Goal: Task Accomplishment & Management: Complete application form

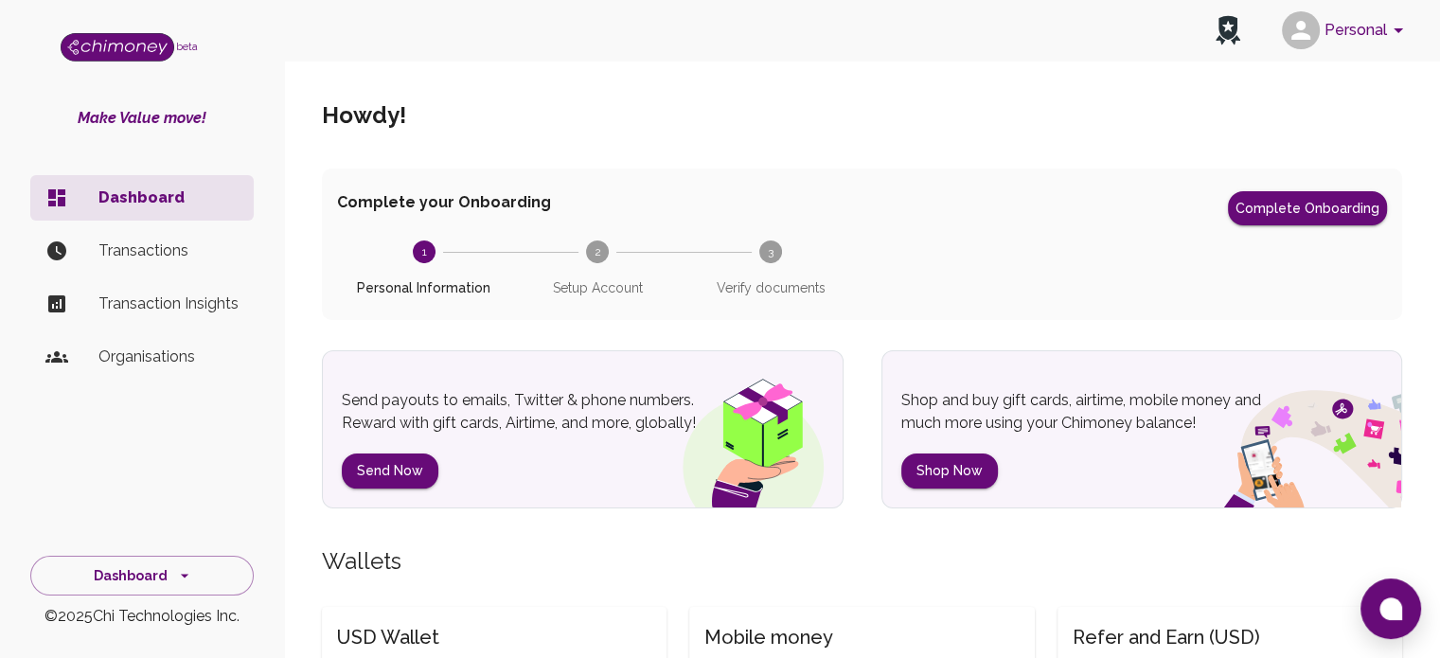
click at [597, 256] on text "2" at bounding box center [597, 251] width 7 height 13
click at [765, 253] on circle at bounding box center [770, 251] width 23 height 23
click at [1232, 29] on icon at bounding box center [1228, 28] width 19 height 24
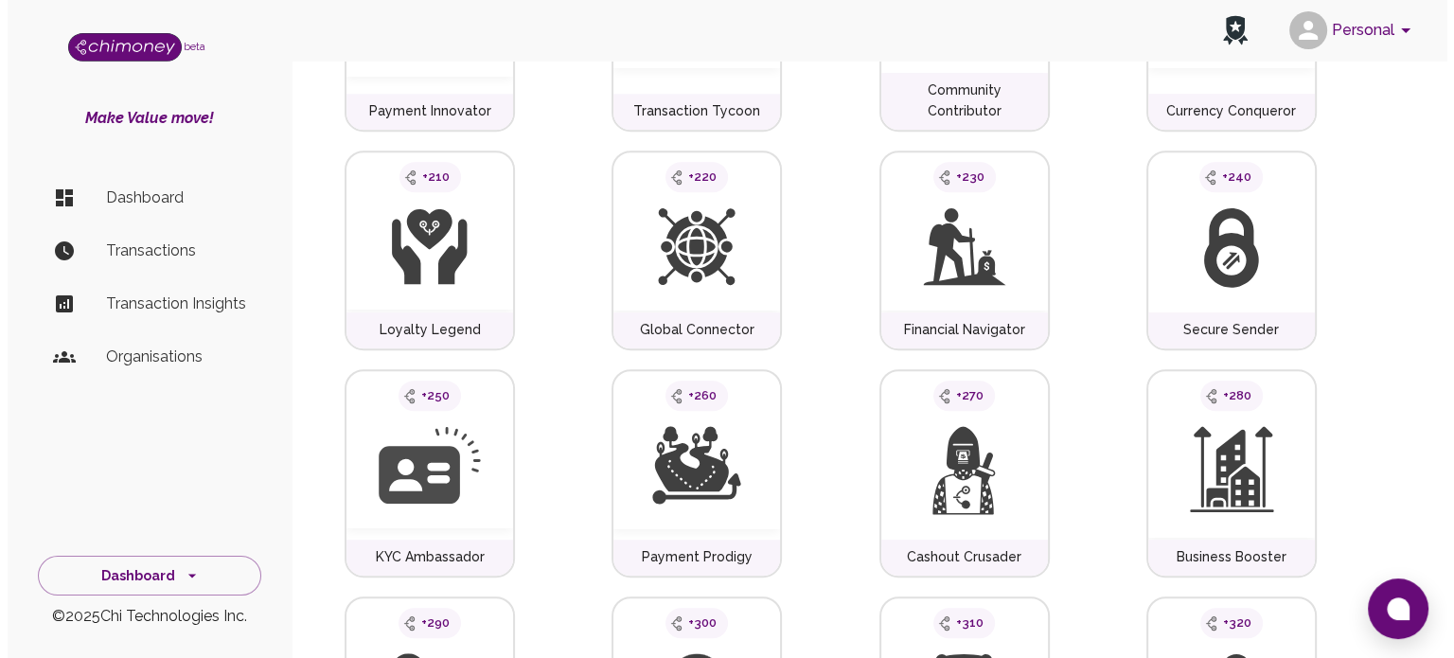
scroll to position [1735, 0]
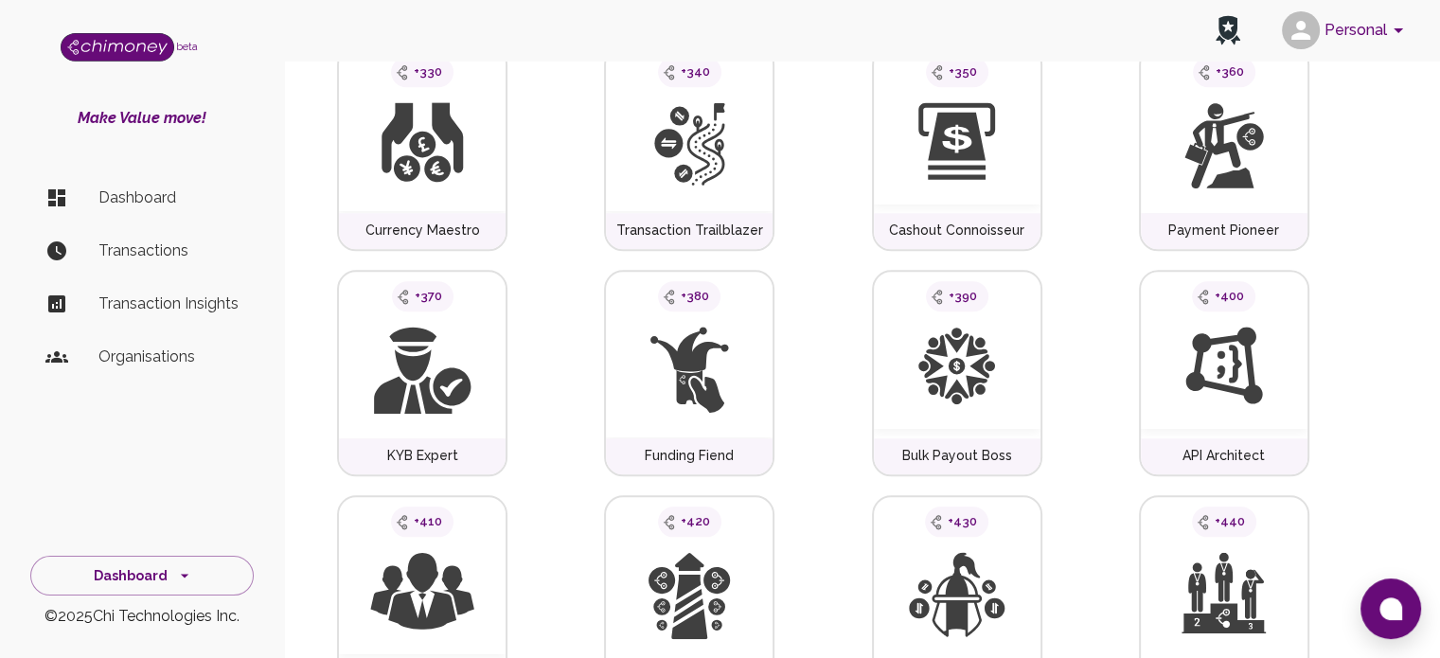
click at [1344, 23] on button "Personal" at bounding box center [1345, 30] width 143 height 49
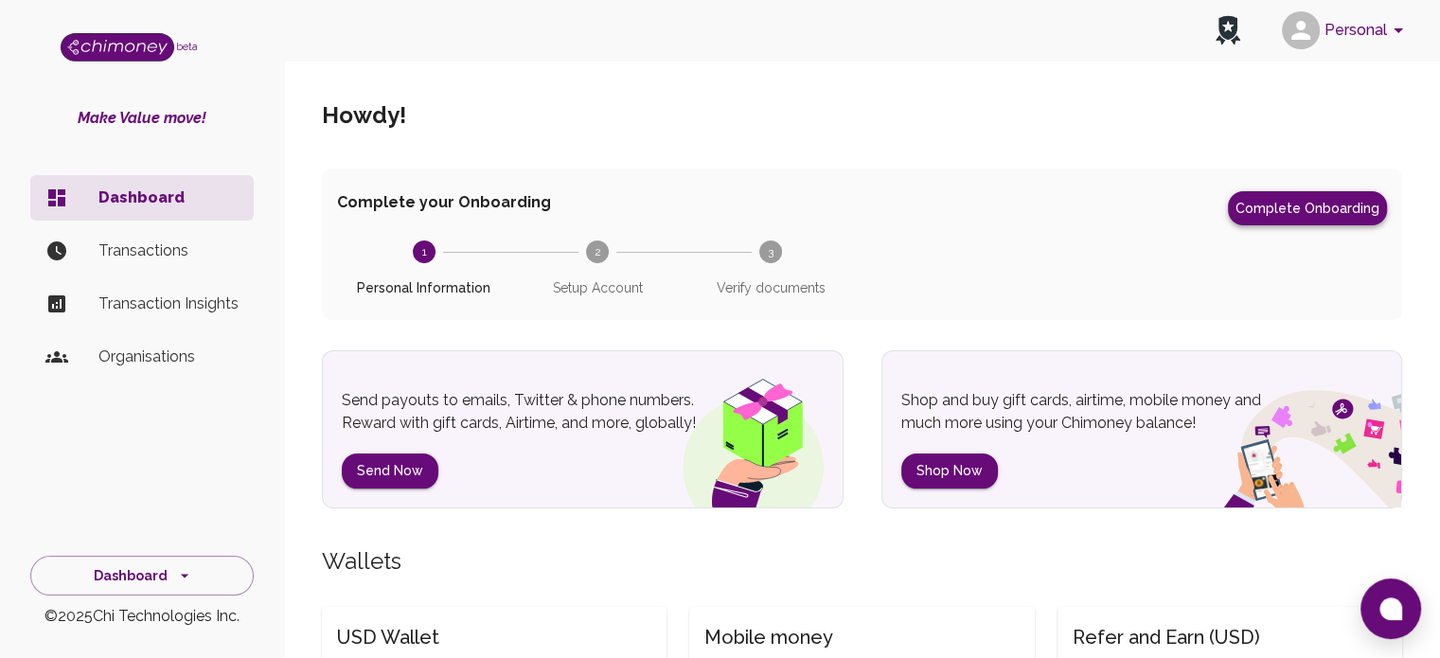
click at [1277, 209] on button "Complete Onboarding" at bounding box center [1307, 208] width 159 height 34
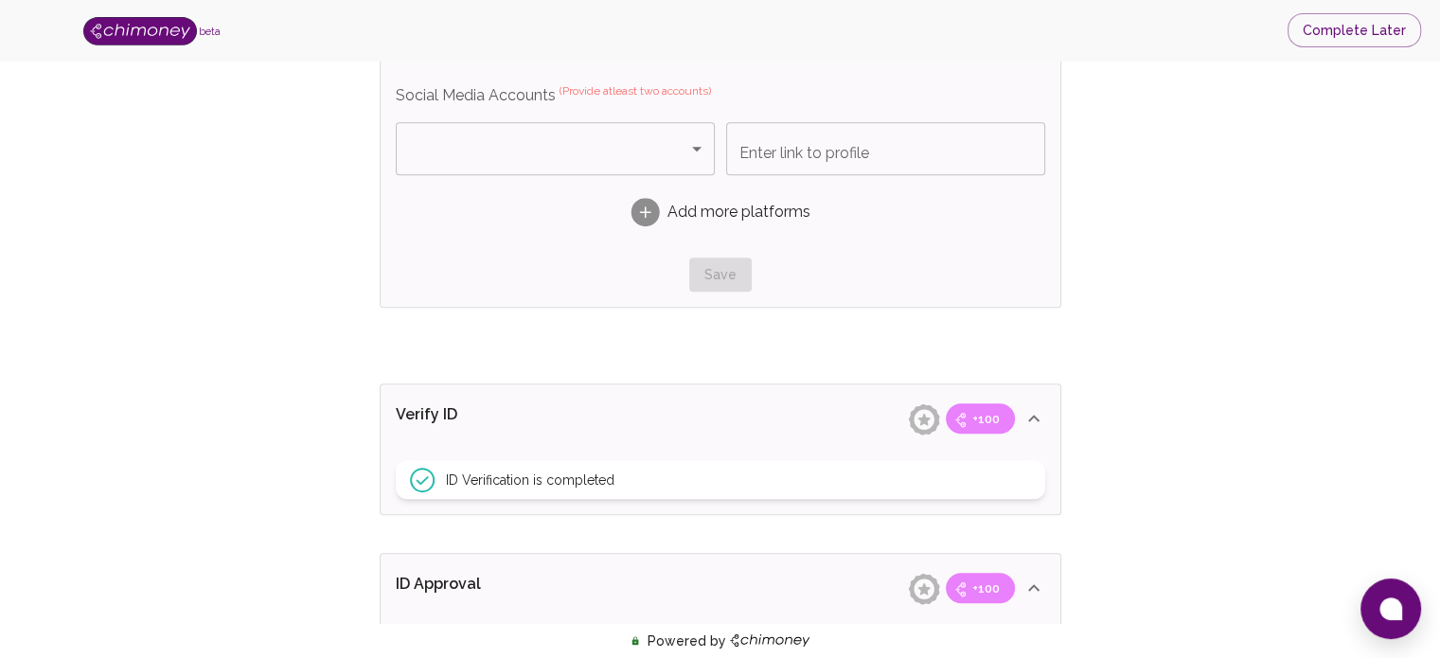
scroll to position [1246, 0]
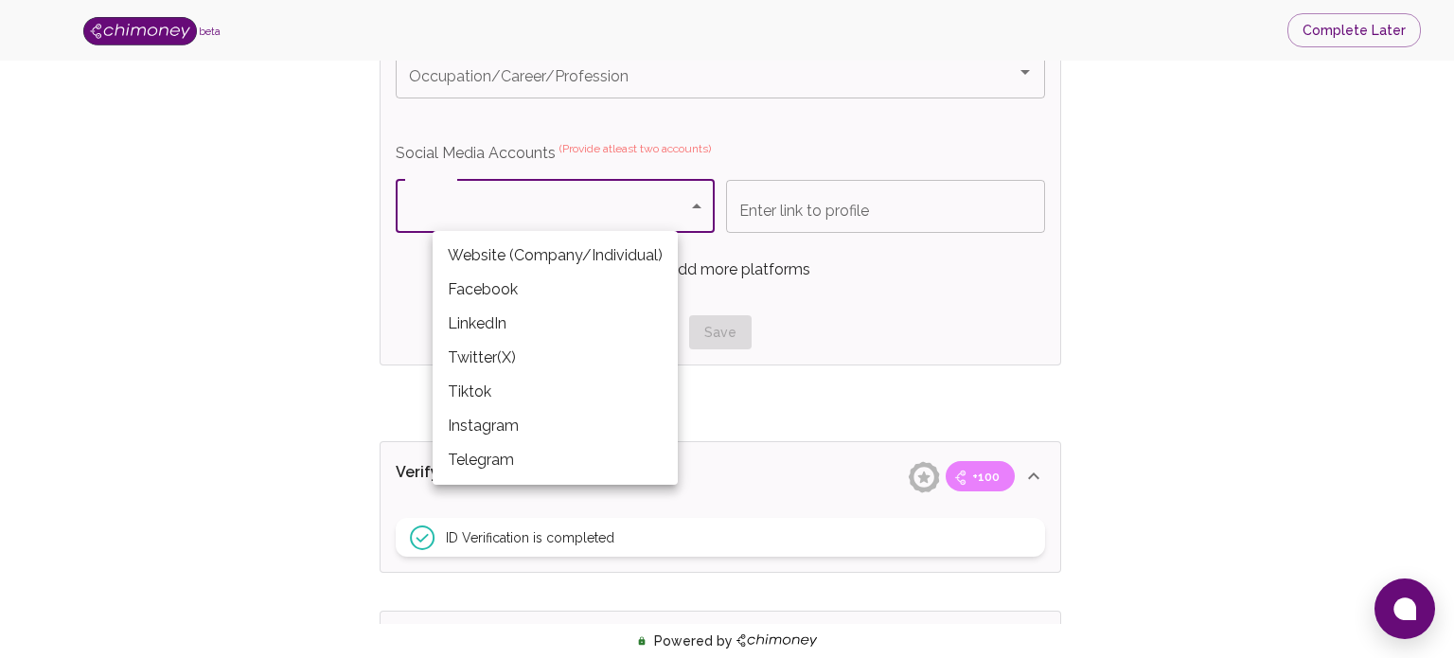
click at [566, 293] on li "Facebook" at bounding box center [555, 290] width 245 height 34
type input "Facebook"
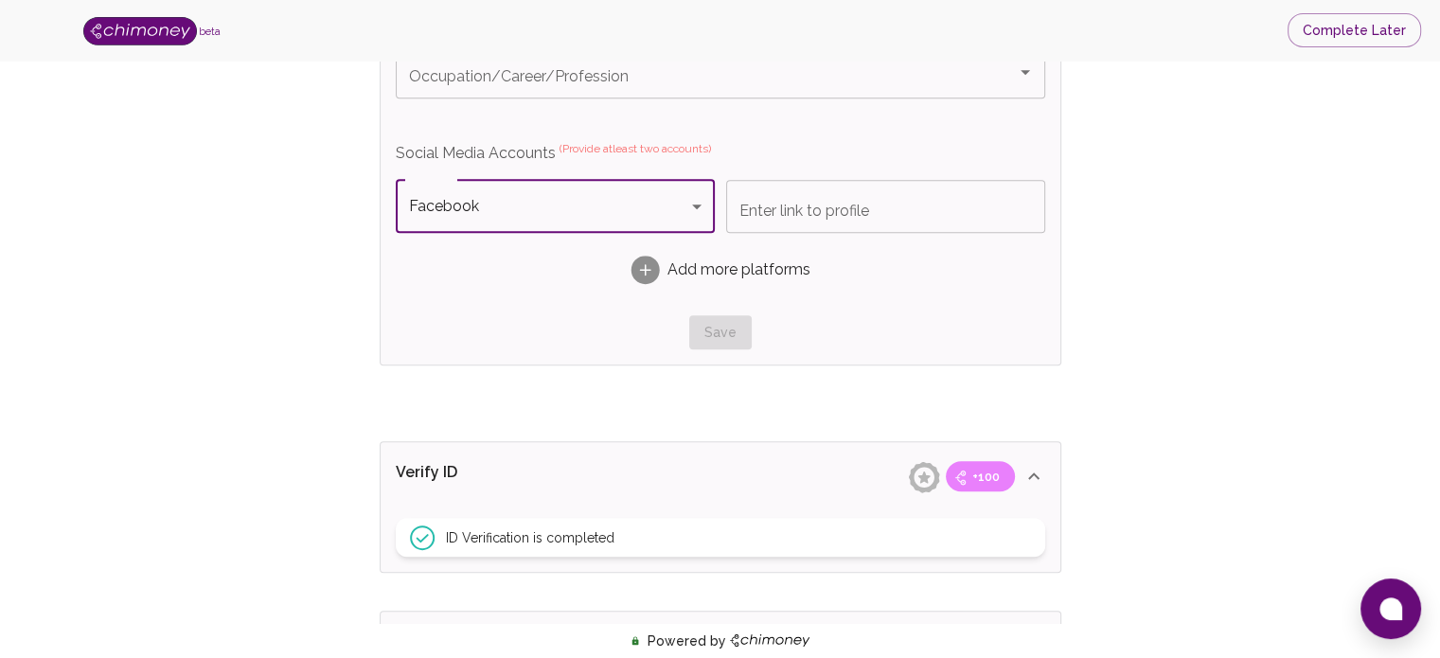
click at [799, 201] on input "Enter link to profile" at bounding box center [885, 206] width 319 height 53
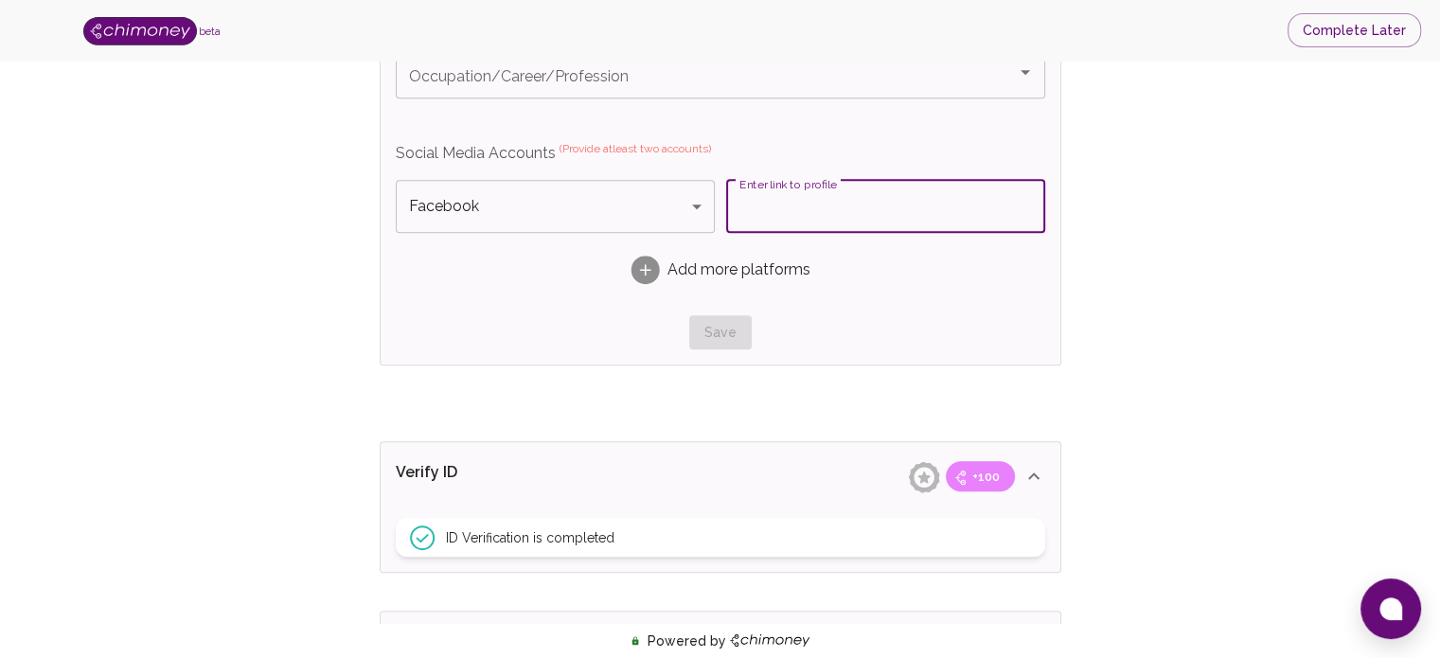
paste input "https://web.facebook.com/rindraheritovo.rasolofoniaina"
type input "https://web.facebook.com/rindraheritovo.rasolofoniaina"
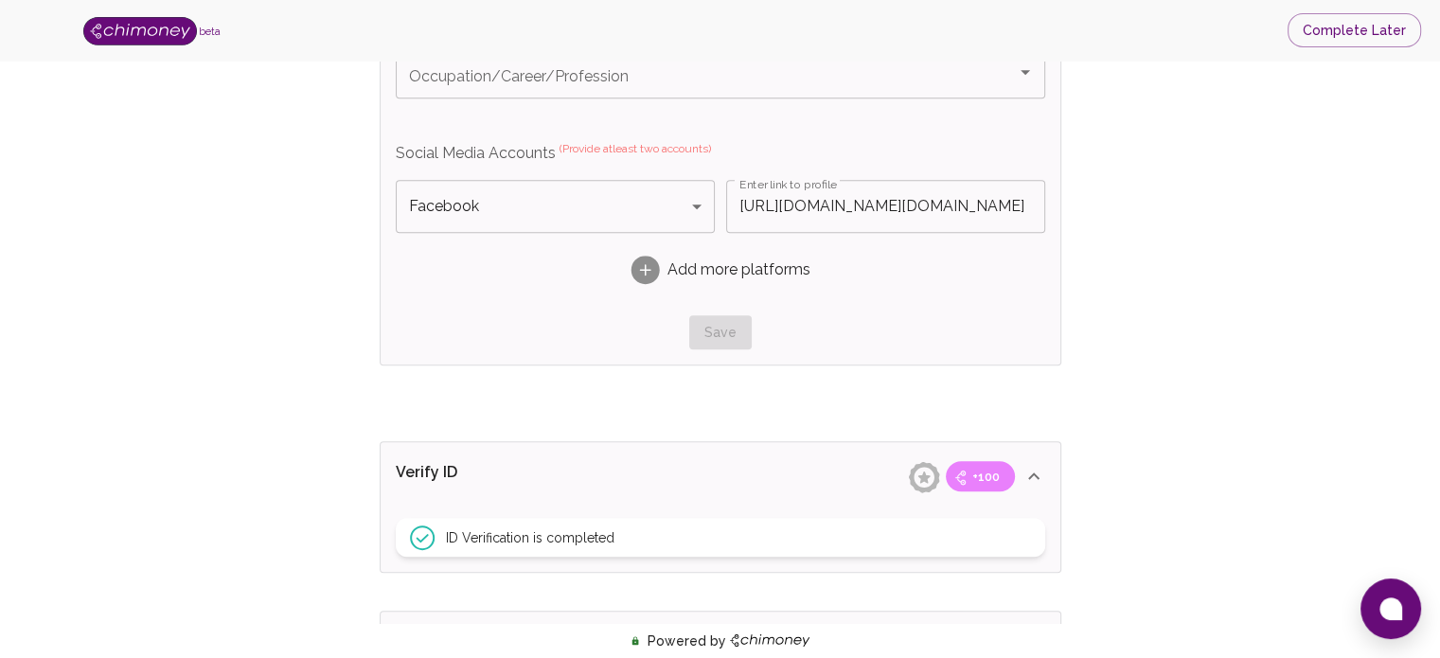
click at [650, 262] on rect at bounding box center [645, 270] width 28 height 28
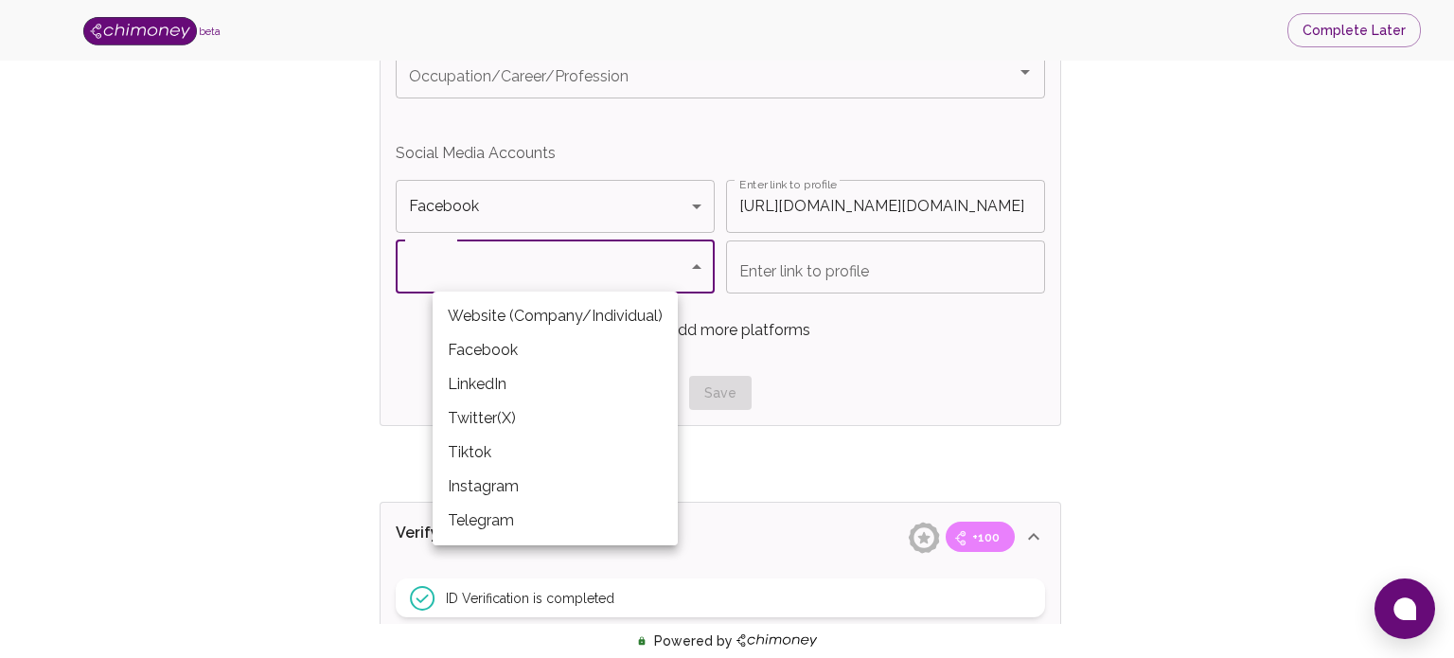
click at [507, 495] on li "Instagram" at bounding box center [555, 487] width 245 height 34
type input "Instagram"
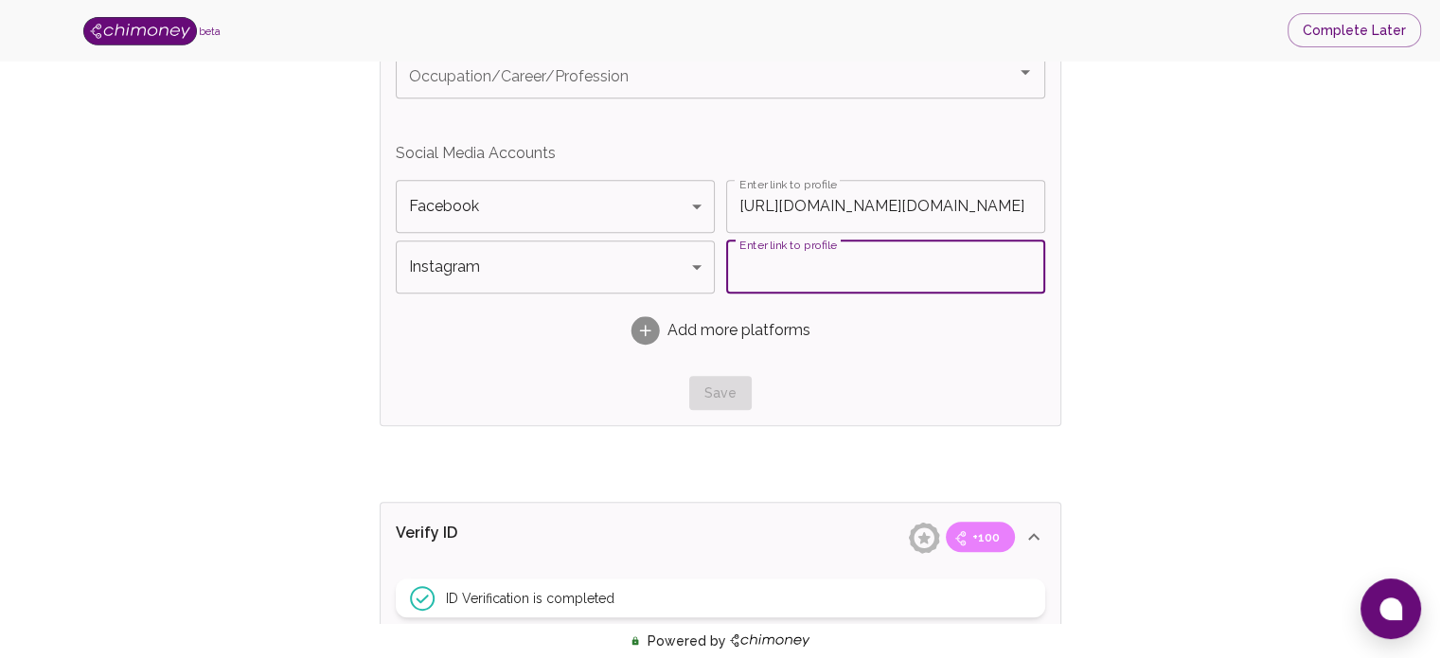
click at [852, 267] on input "Enter link to profile" at bounding box center [885, 266] width 319 height 53
paste input "https://www.instagram.com/hrindra33/"
type input "https://www.instagram.com/hrindra33/"
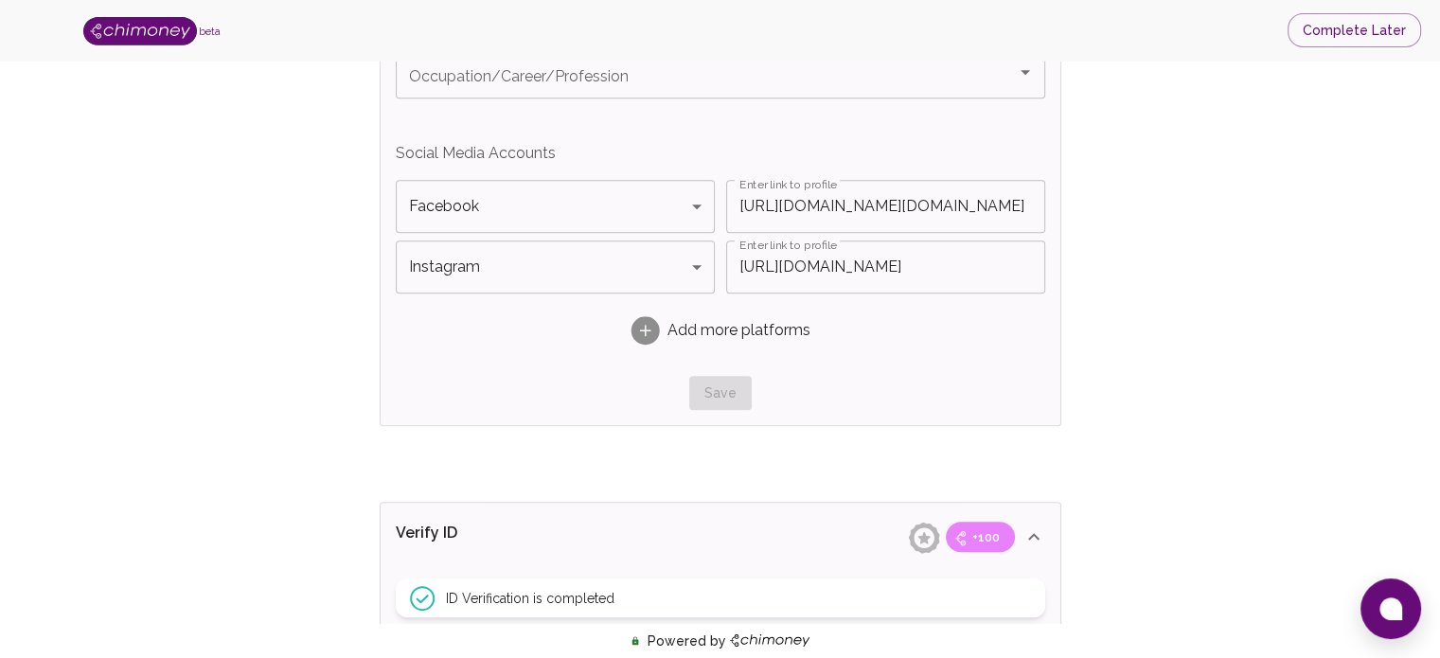
click at [648, 325] on rect at bounding box center [645, 330] width 28 height 28
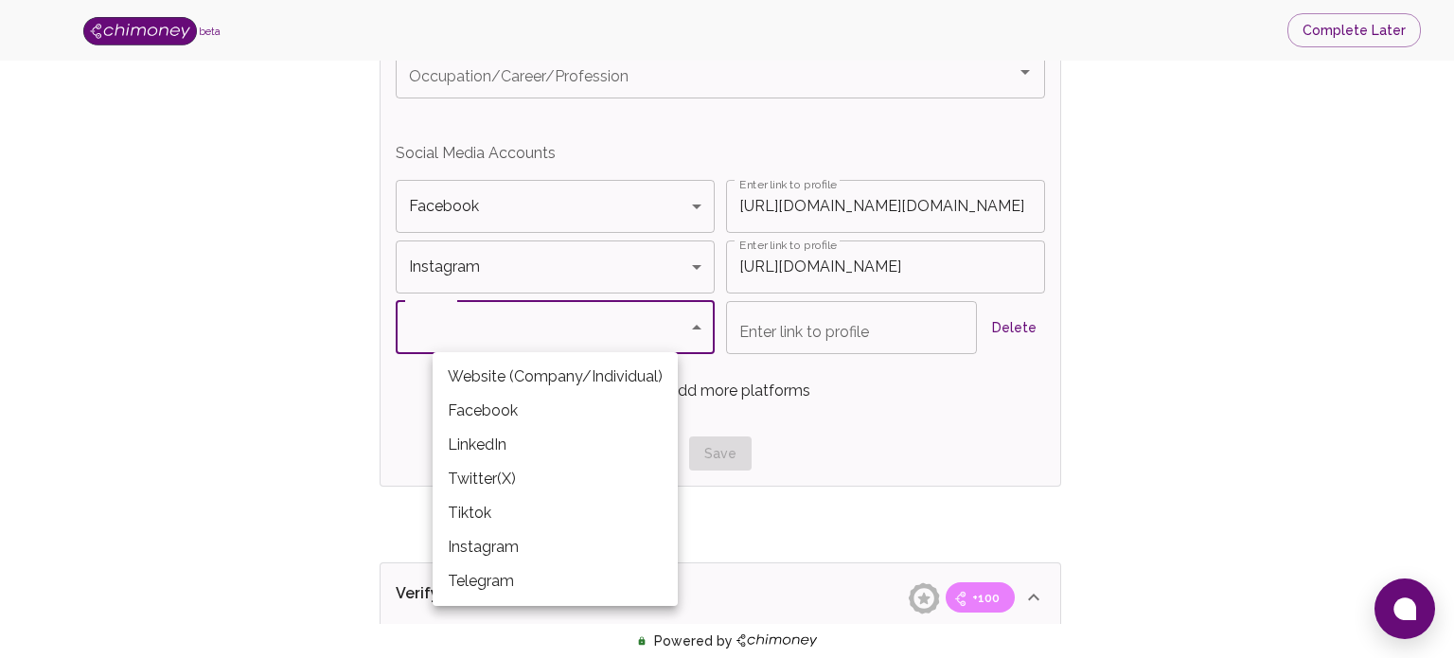
click at [508, 485] on li "Twitter(X)" at bounding box center [555, 479] width 245 height 34
type input "Twitter(X)"
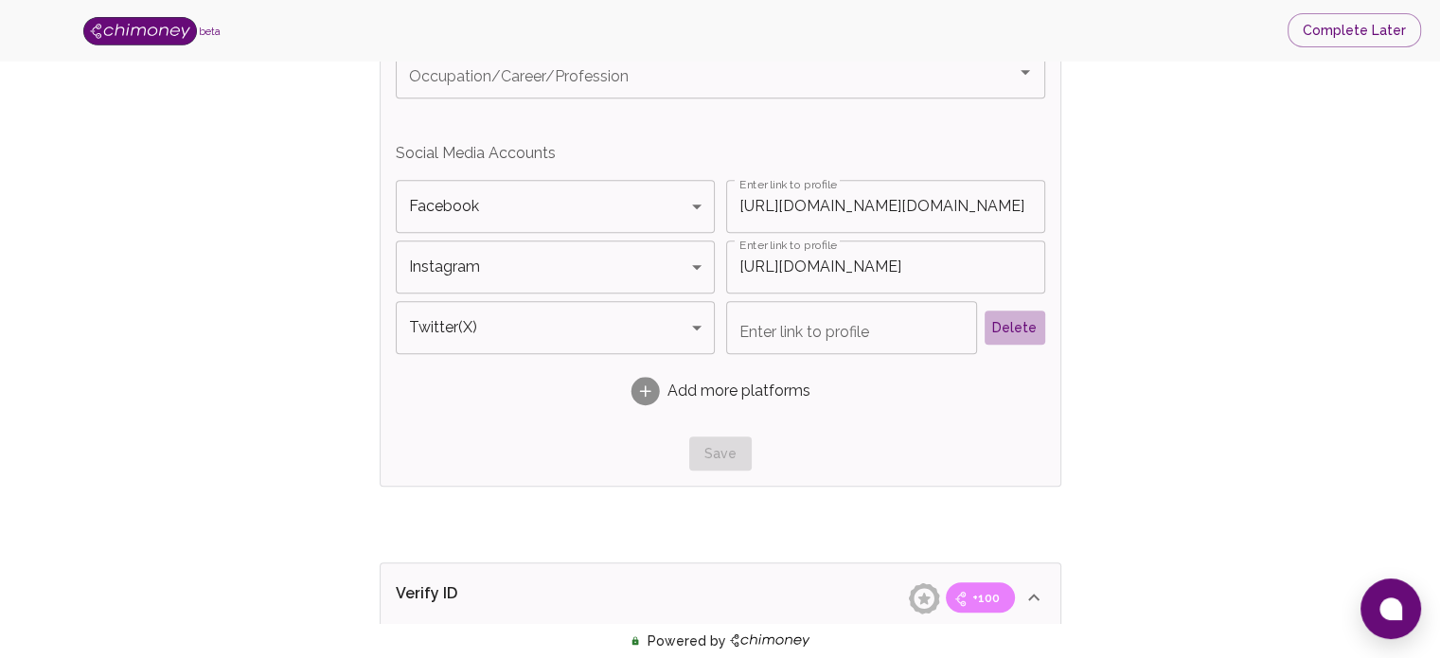
click at [1020, 313] on button "Delete" at bounding box center [1015, 328] width 61 height 35
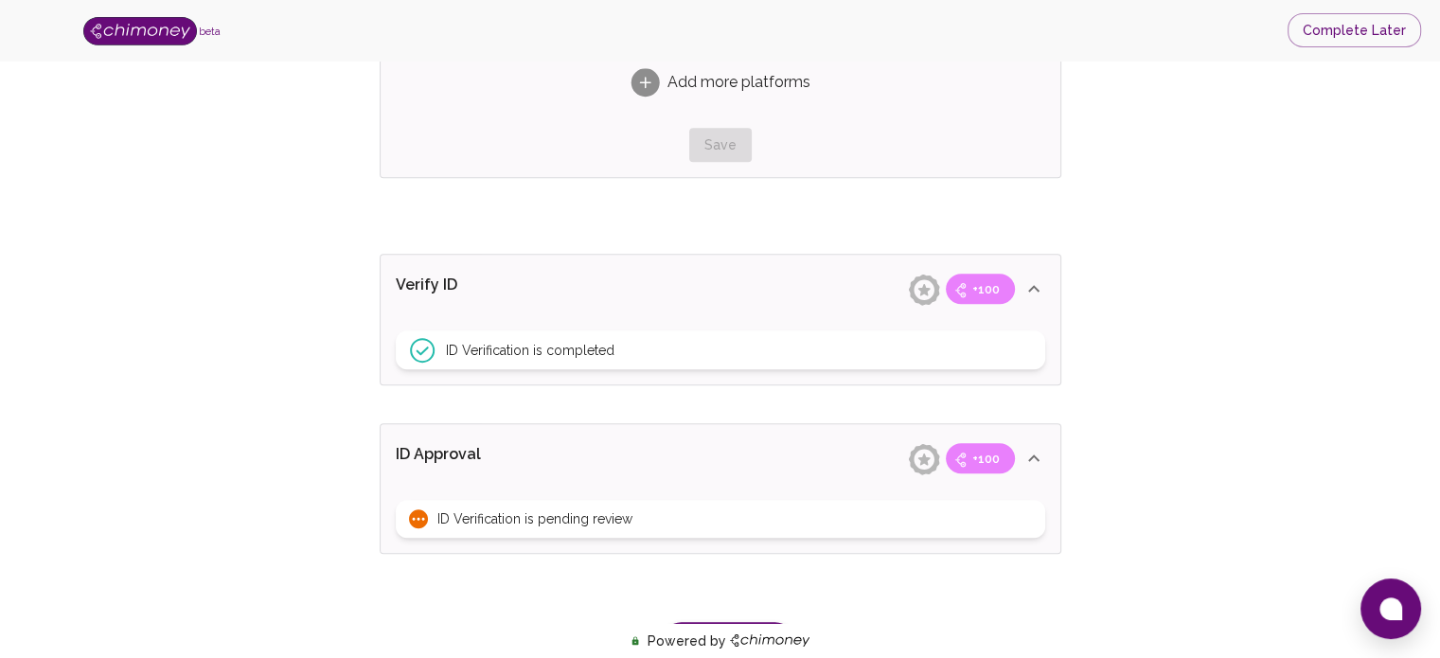
scroll to position [1622, 0]
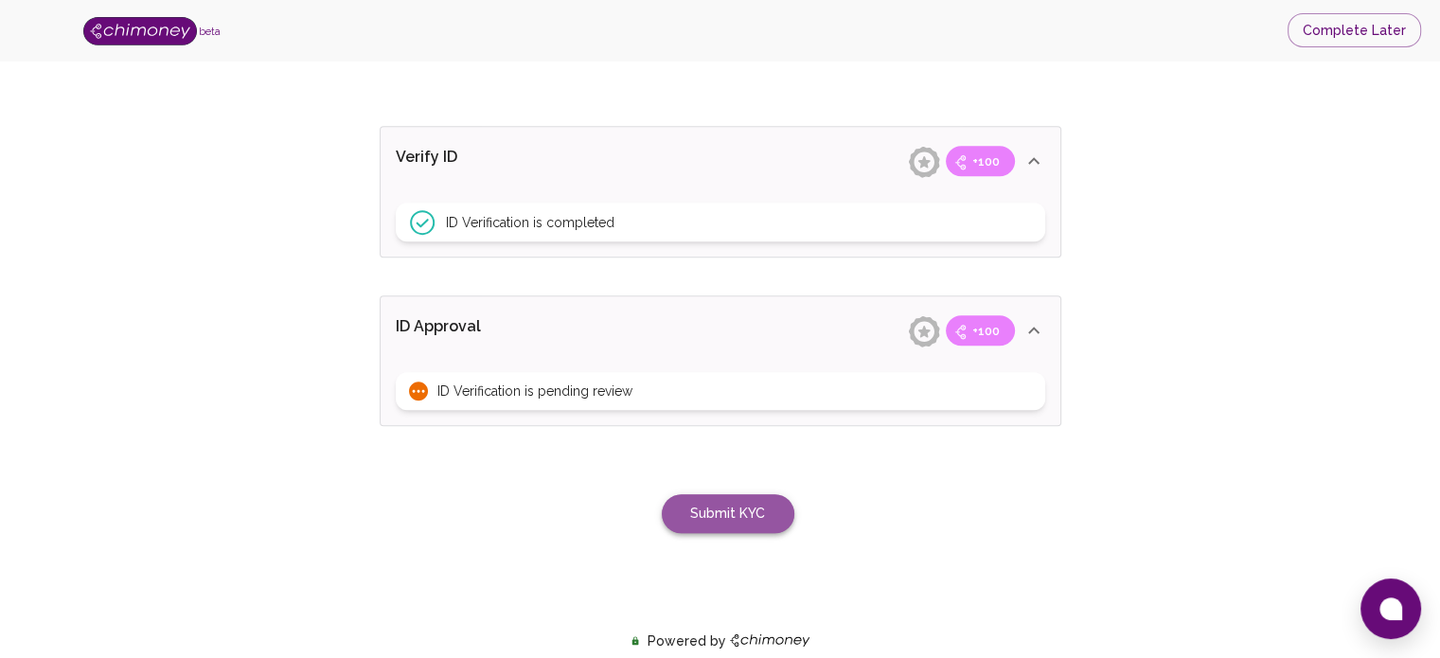
click at [765, 511] on button "Submit KYC" at bounding box center [728, 513] width 133 height 39
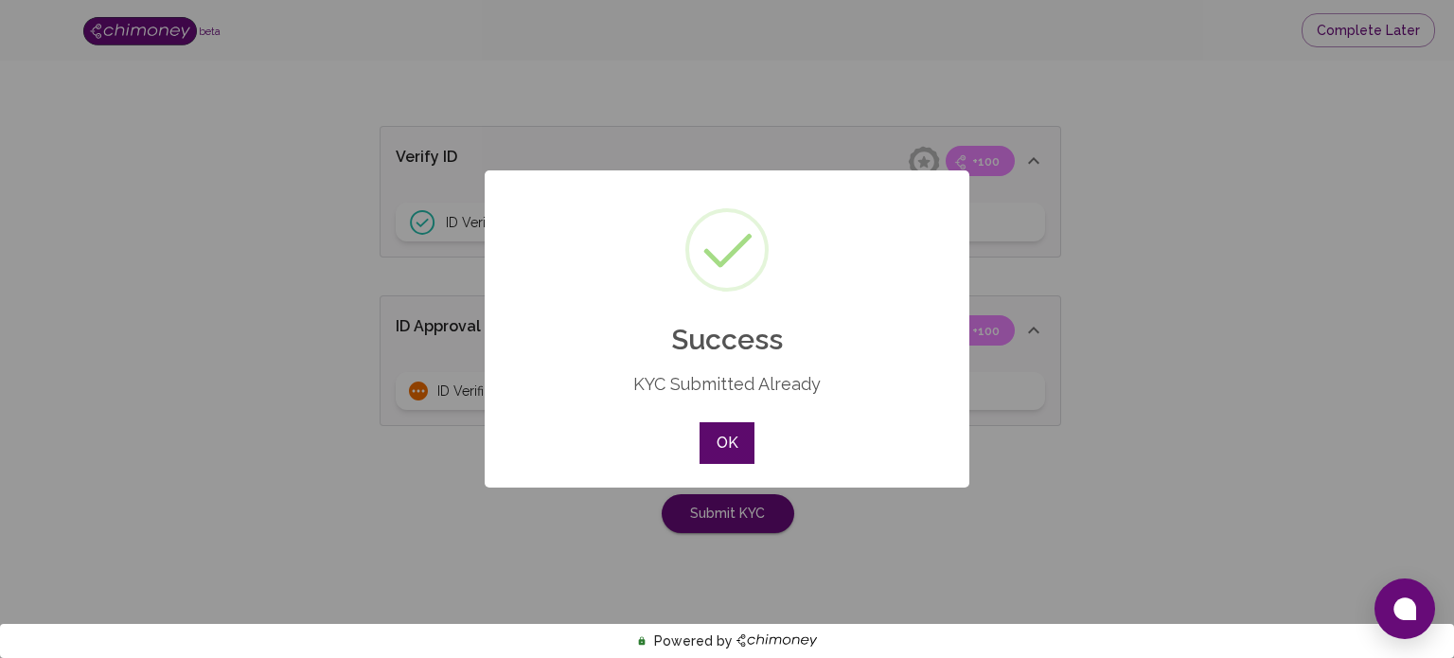
click at [723, 450] on button "OK" at bounding box center [727, 443] width 55 height 42
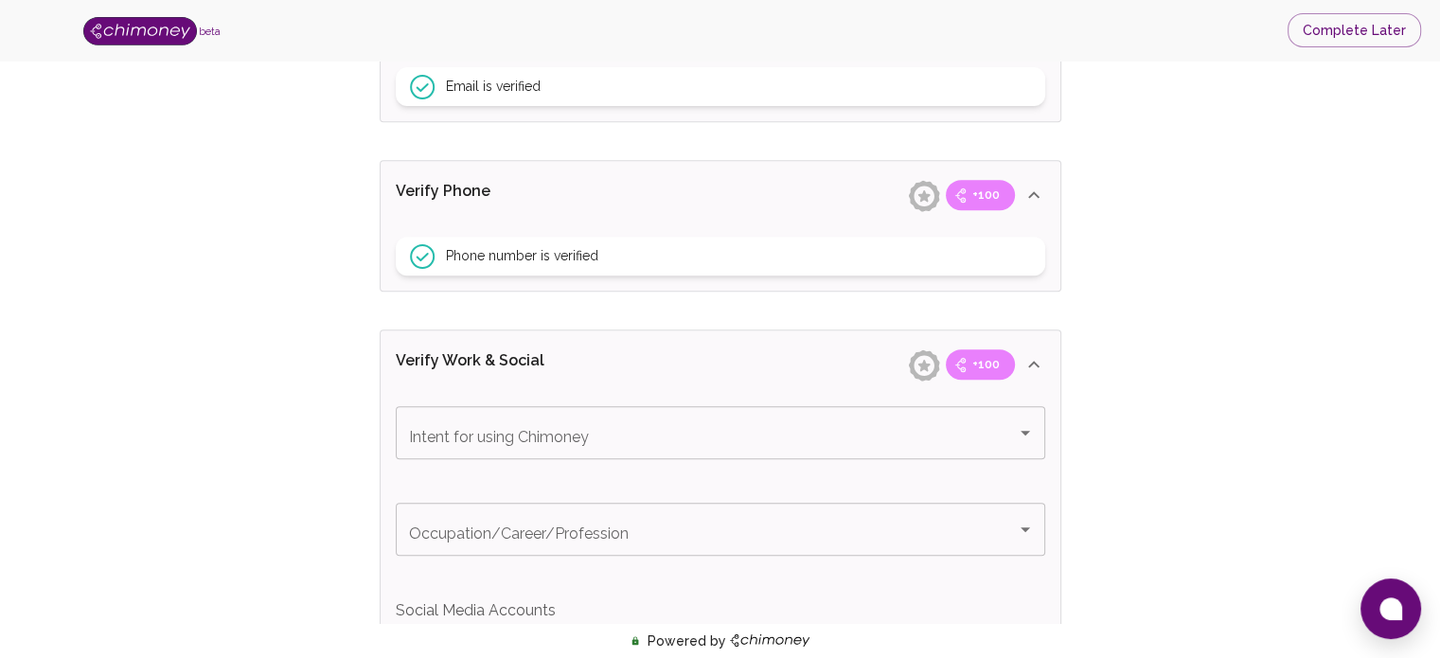
scroll to position [947, 0]
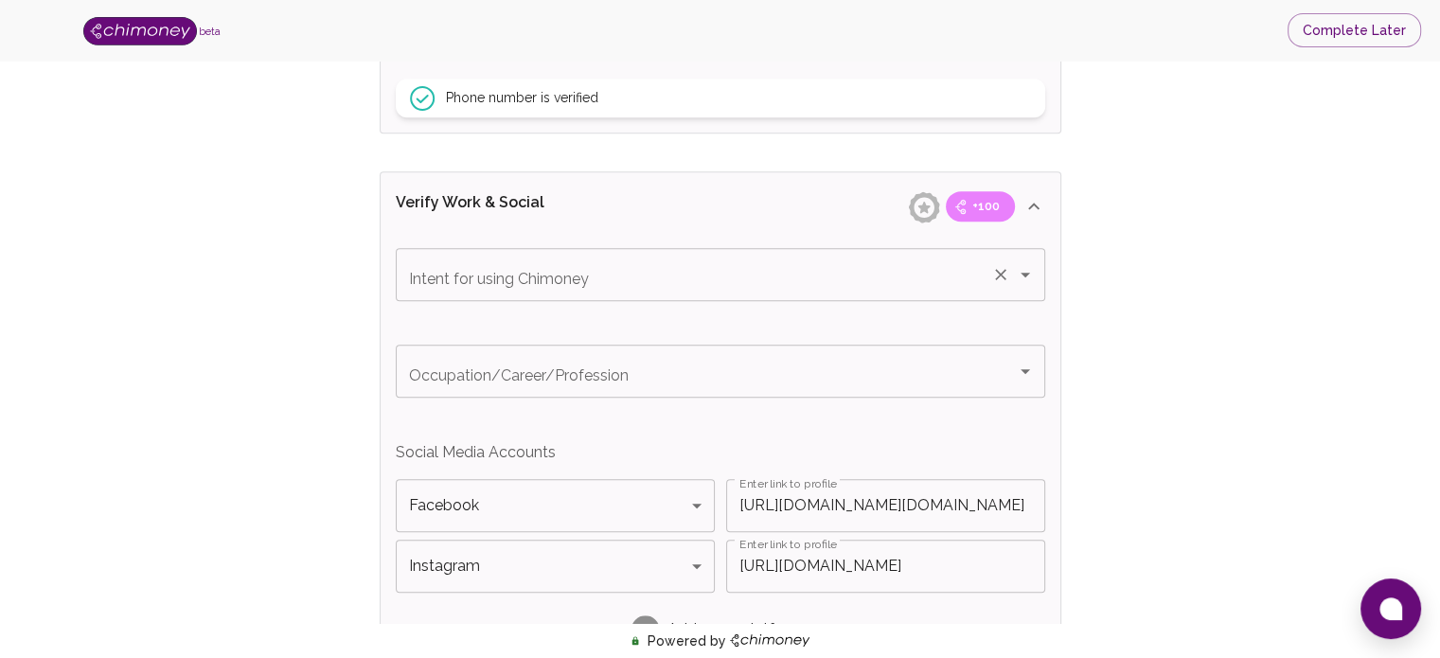
click at [1029, 281] on icon "Open" at bounding box center [1025, 274] width 23 height 23
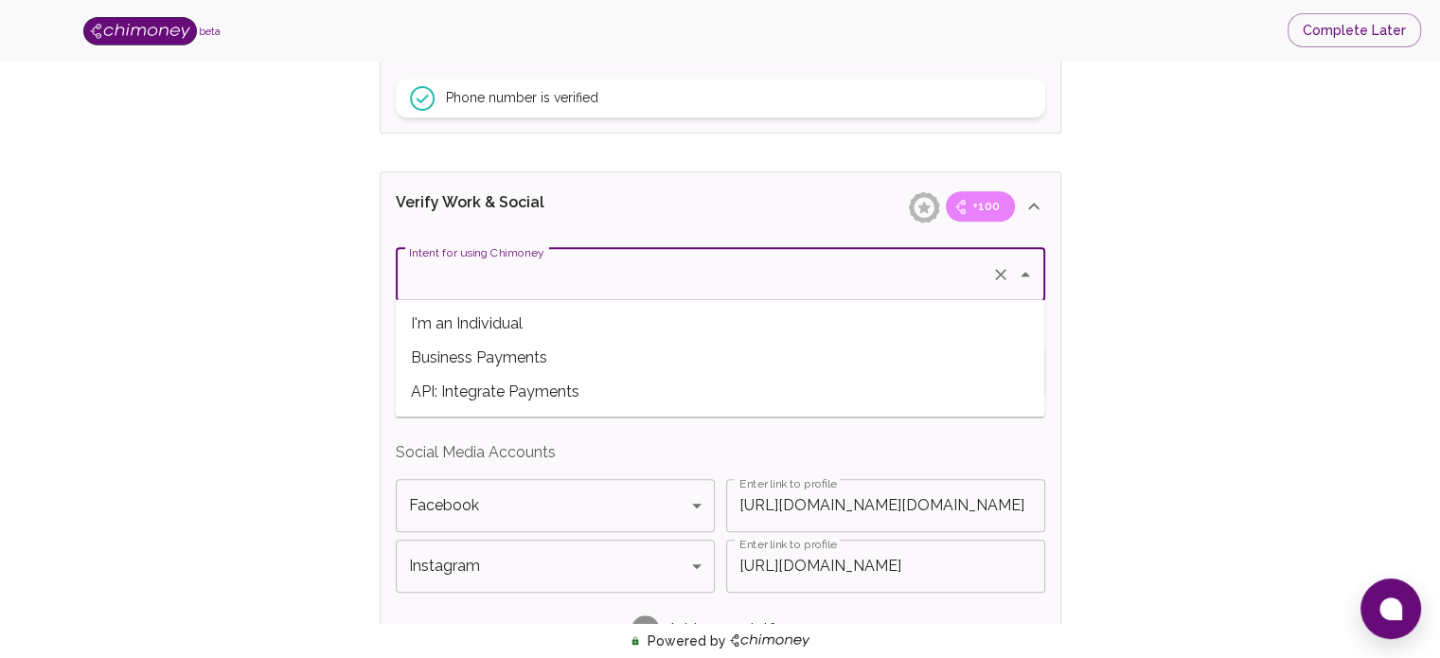
click at [589, 315] on span "I'm an Individual" at bounding box center [721, 324] width 650 height 34
type input "I'm an Individual"
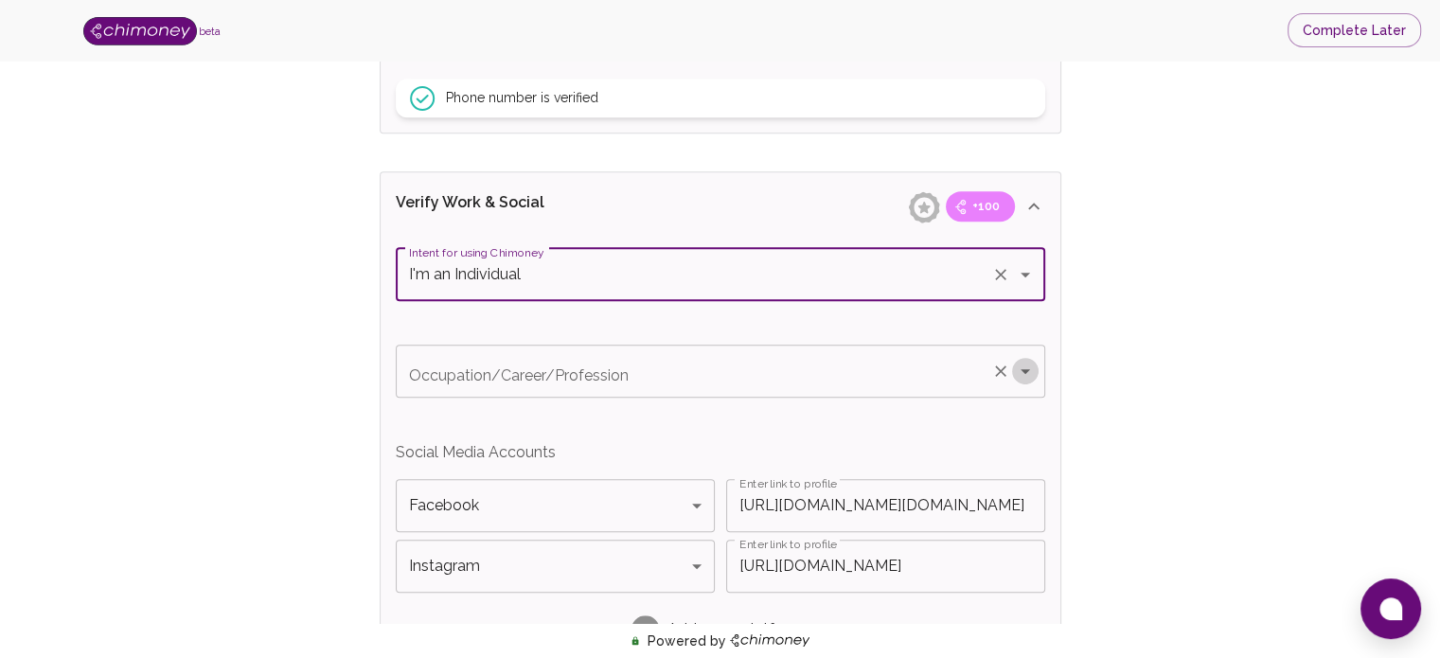
click at [1014, 374] on icon "Open" at bounding box center [1025, 371] width 23 height 23
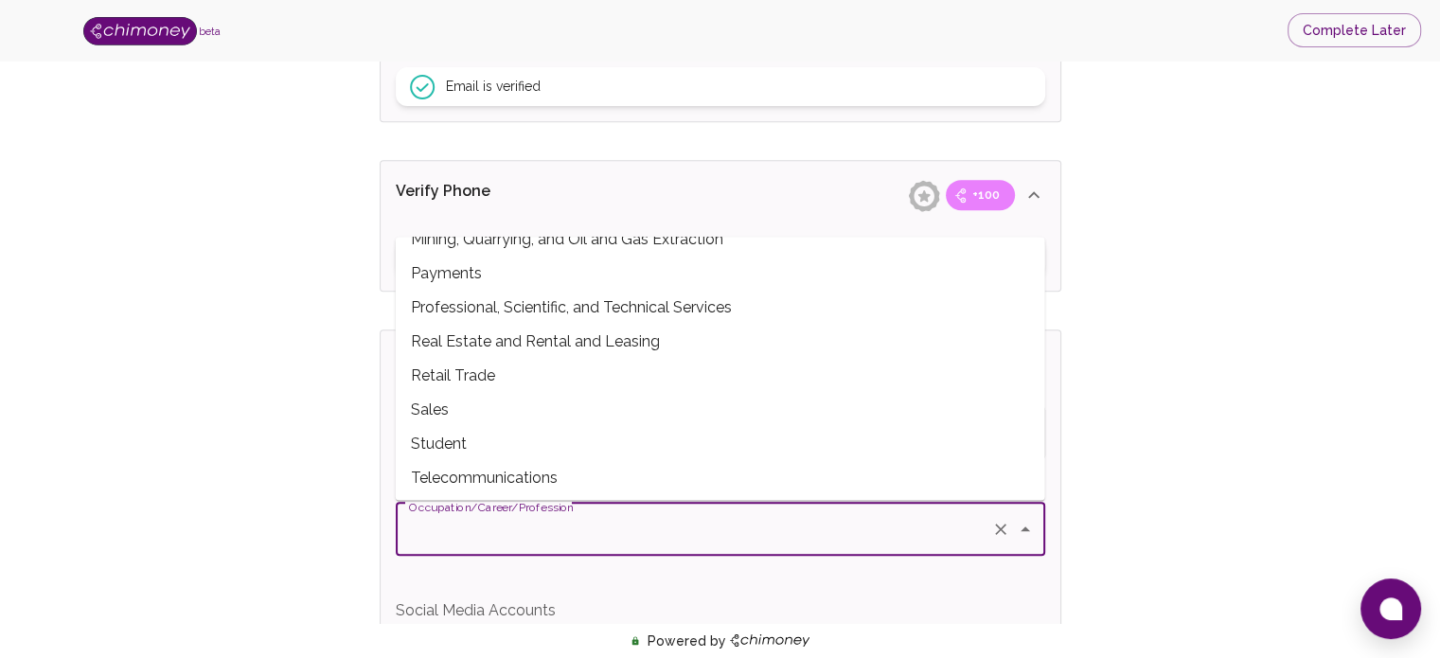
scroll to position [473, 0]
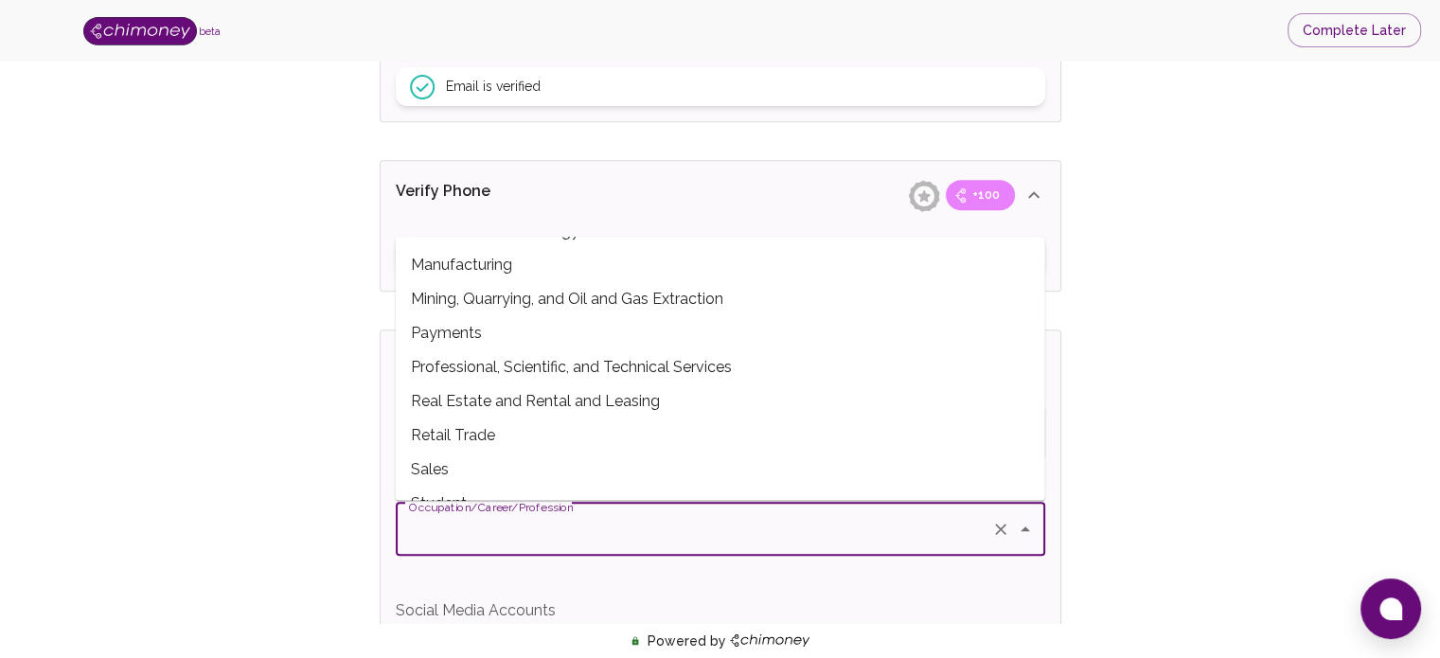
click at [602, 369] on span "Professional, Scientific, and Technical Services" at bounding box center [721, 367] width 650 height 34
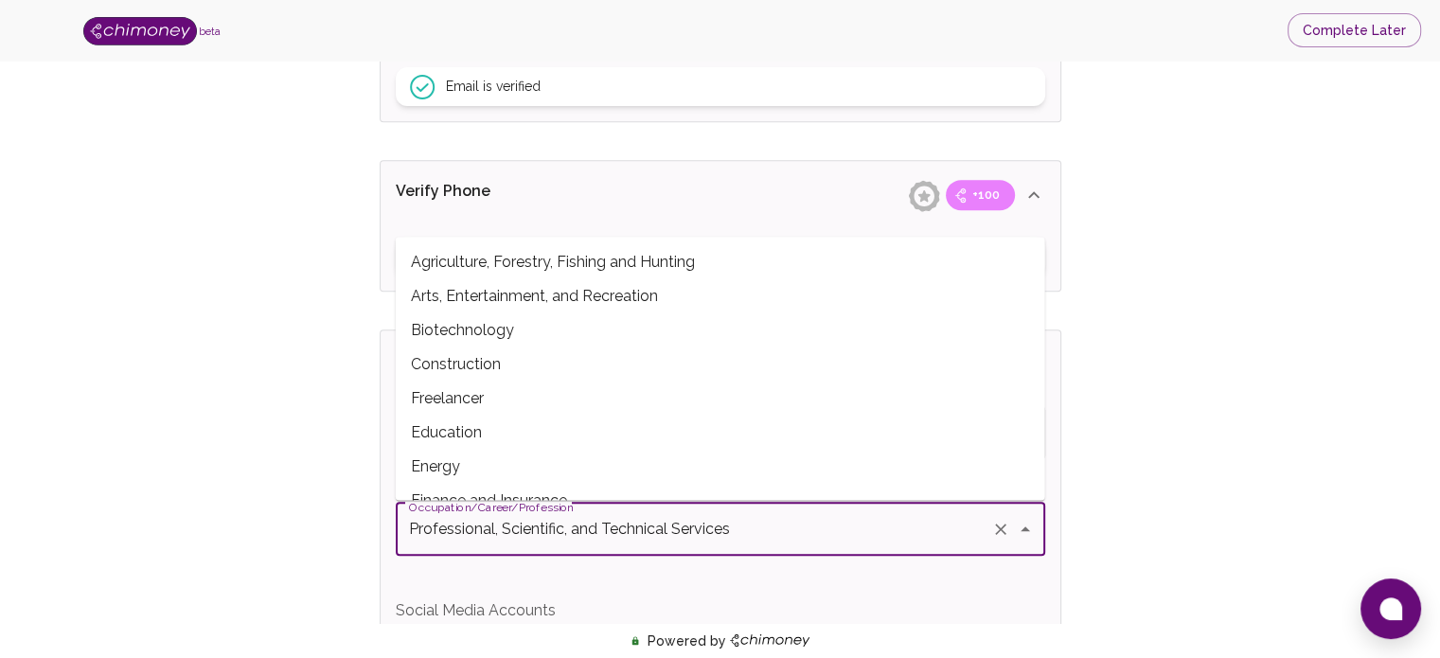
click at [621, 533] on input "Professional, Scientific, and Technical Services" at bounding box center [693, 529] width 579 height 36
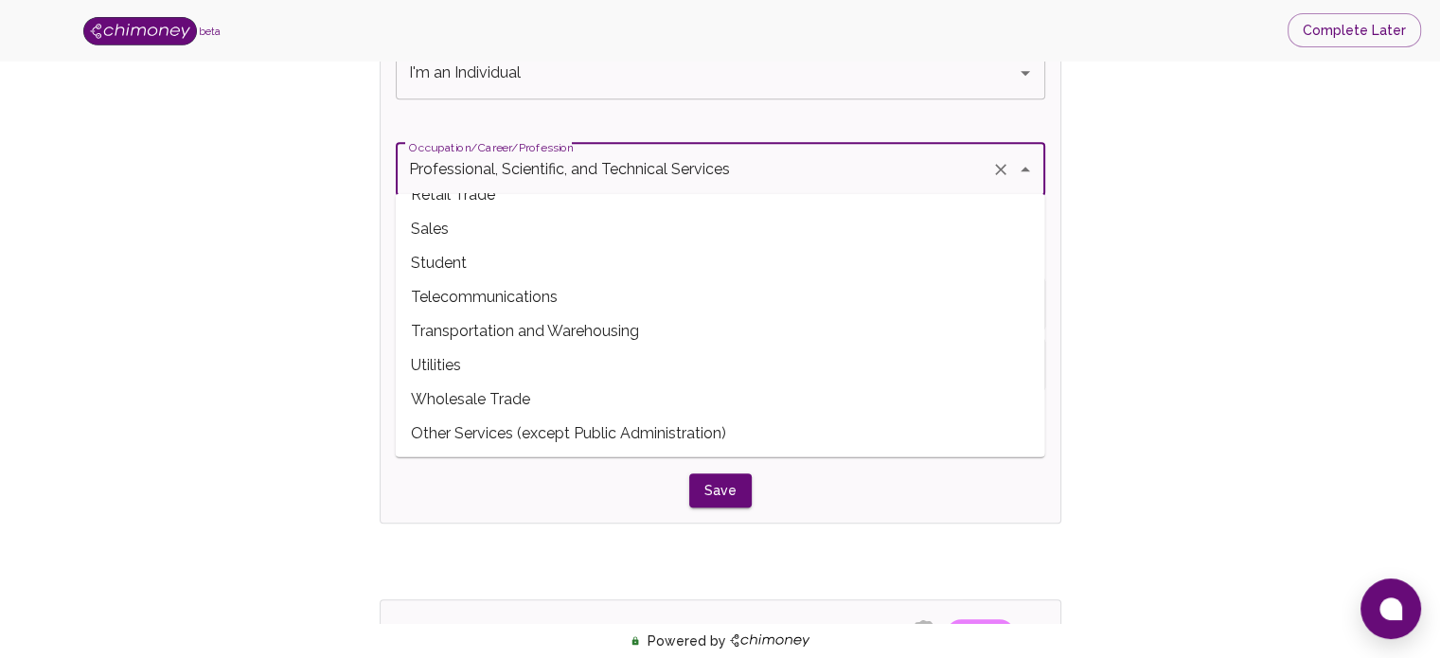
scroll to position [1307, 0]
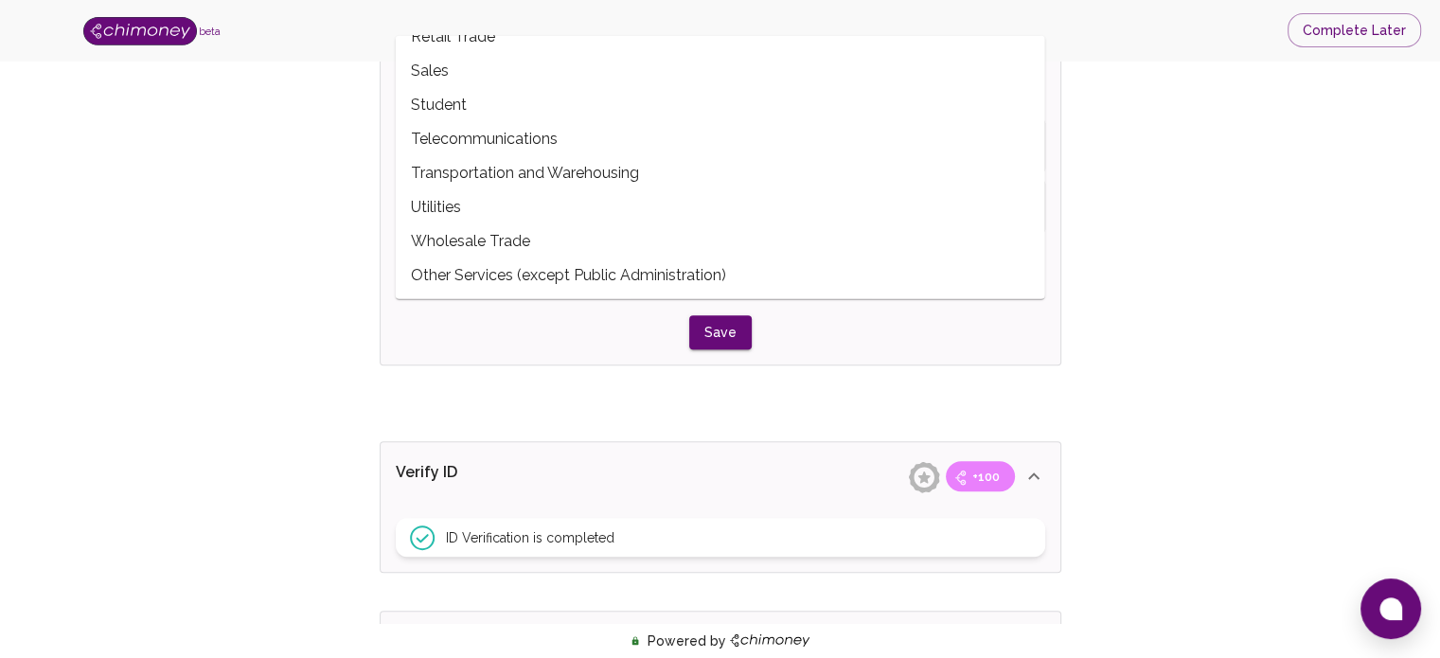
click at [565, 291] on span "Other Services (except Public Administration)" at bounding box center [721, 275] width 650 height 34
type input "Other Services (except Public Administration)"
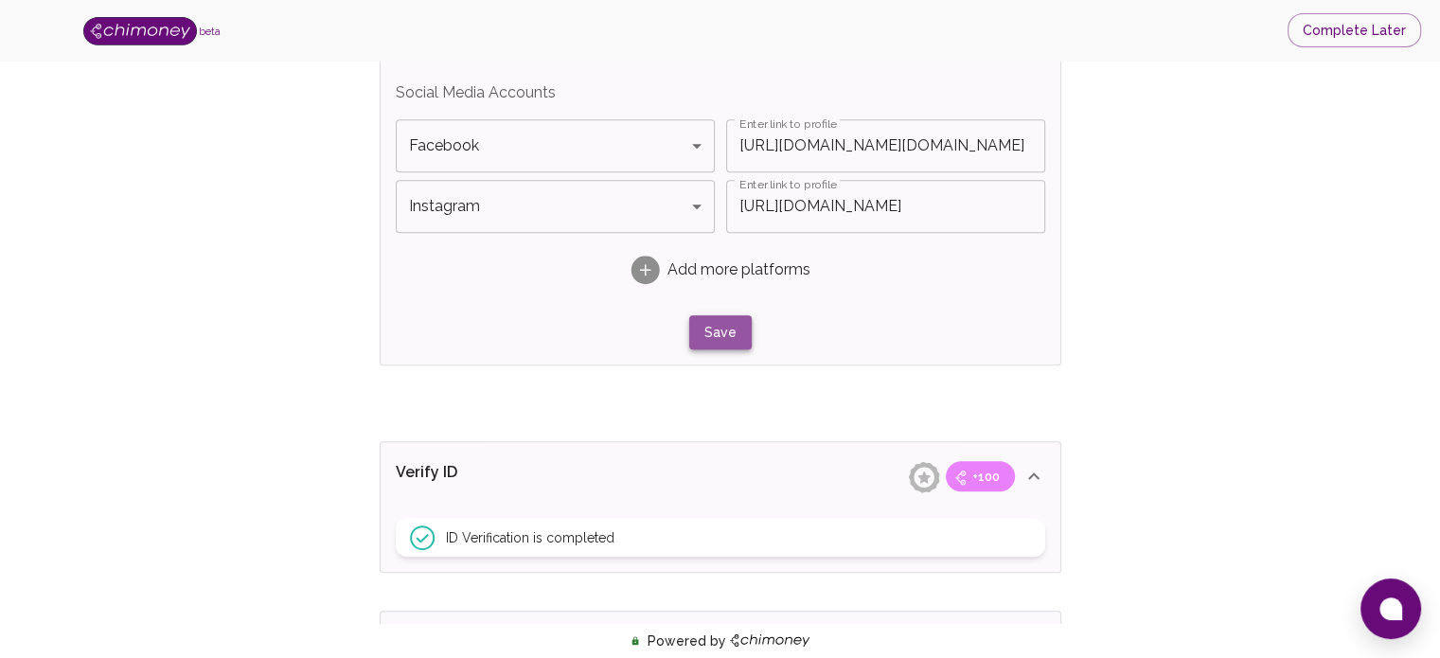
click at [711, 338] on button "Save" at bounding box center [720, 332] width 62 height 35
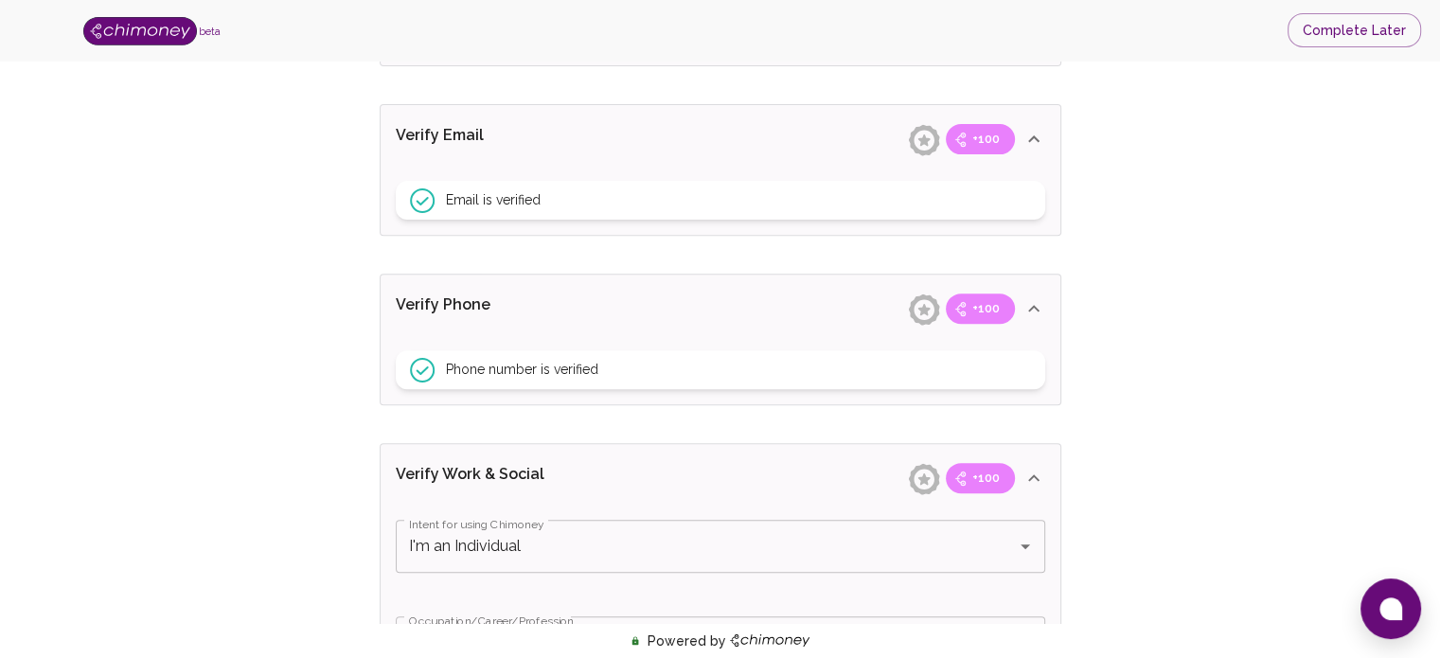
scroll to position [0, 0]
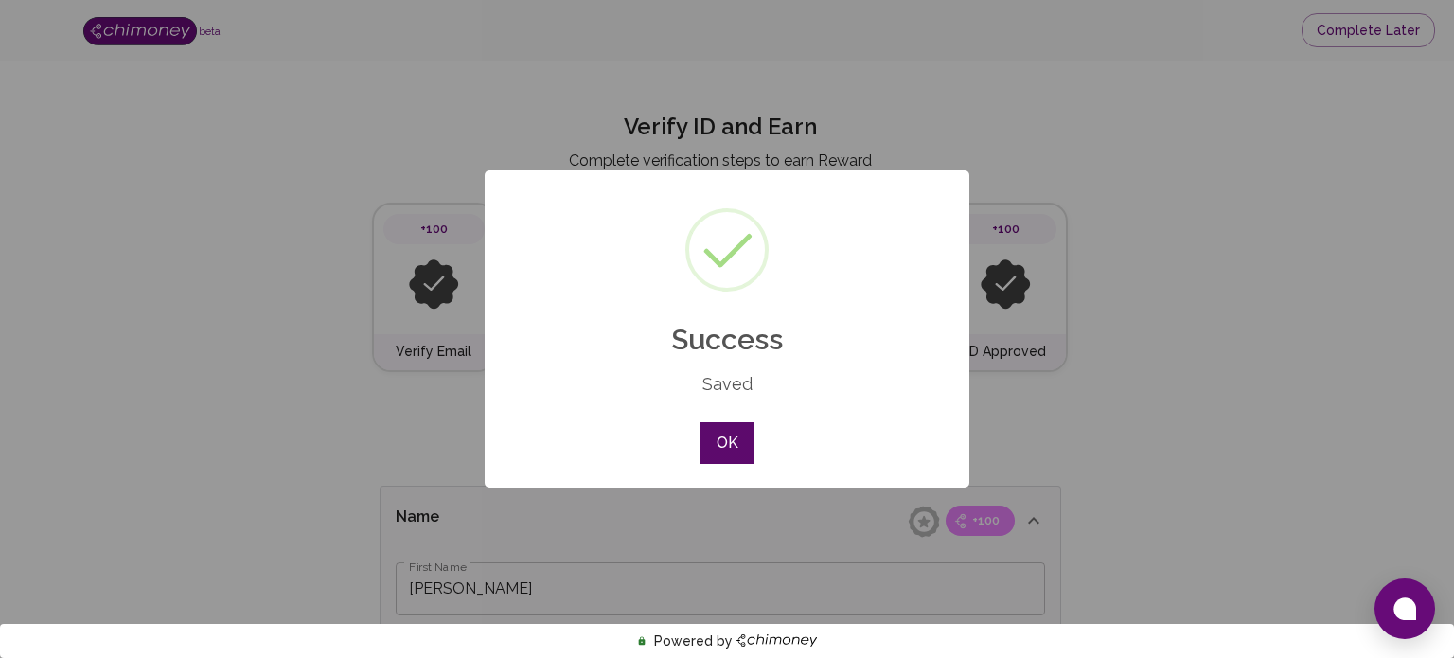
click at [737, 457] on button "OK" at bounding box center [727, 443] width 55 height 42
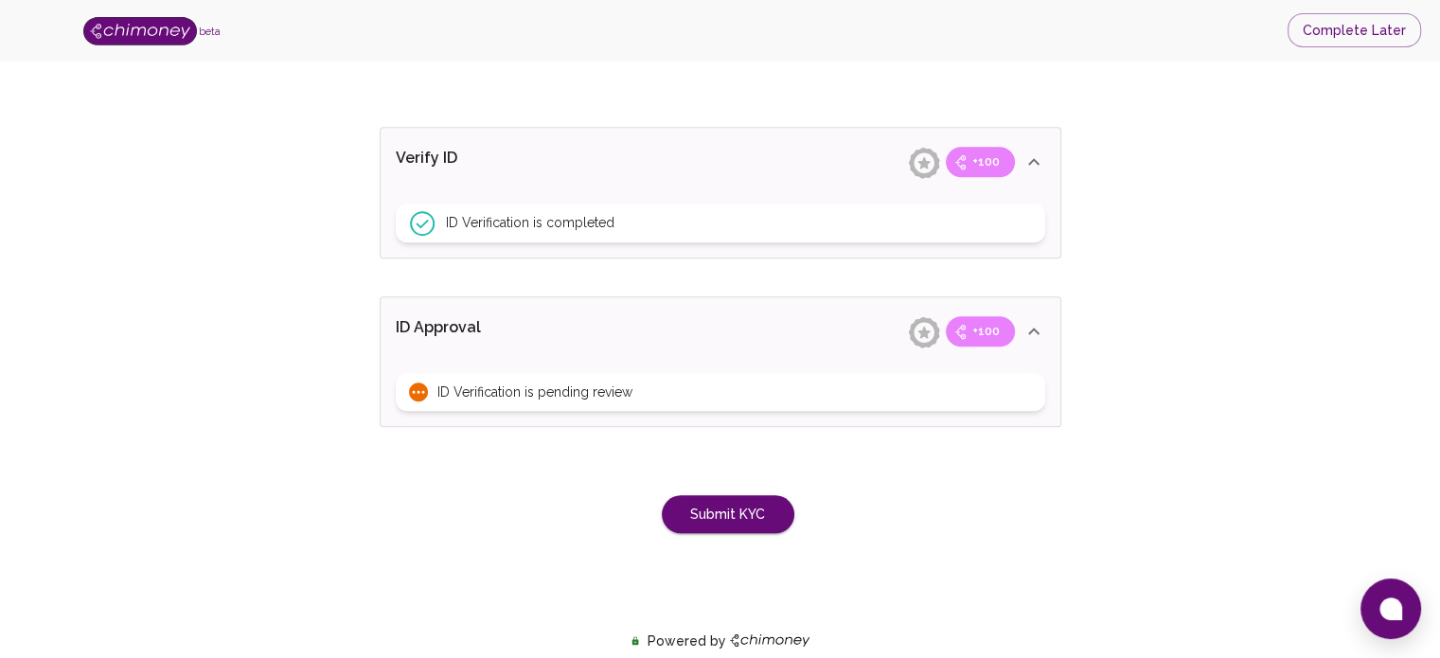
scroll to position [1505, 0]
click at [738, 519] on button "Submit KYC" at bounding box center [728, 513] width 133 height 39
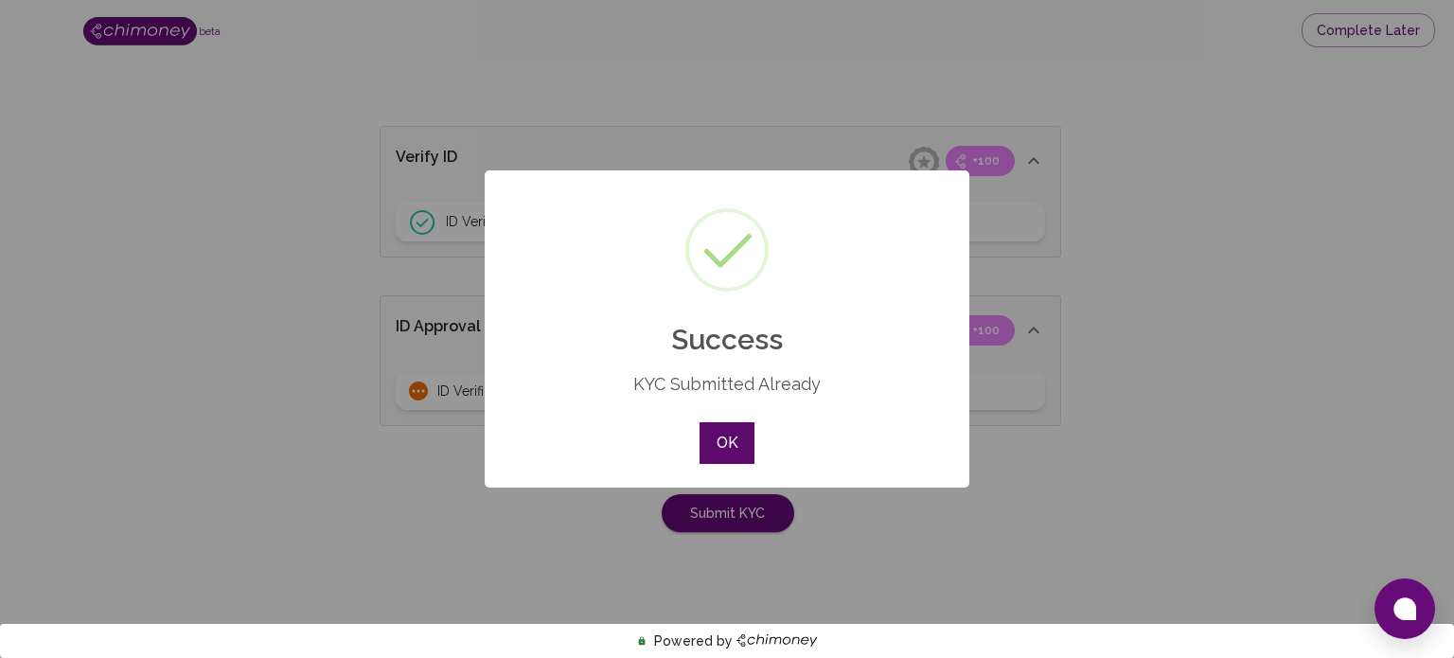
click at [727, 438] on button "OK" at bounding box center [727, 443] width 55 height 42
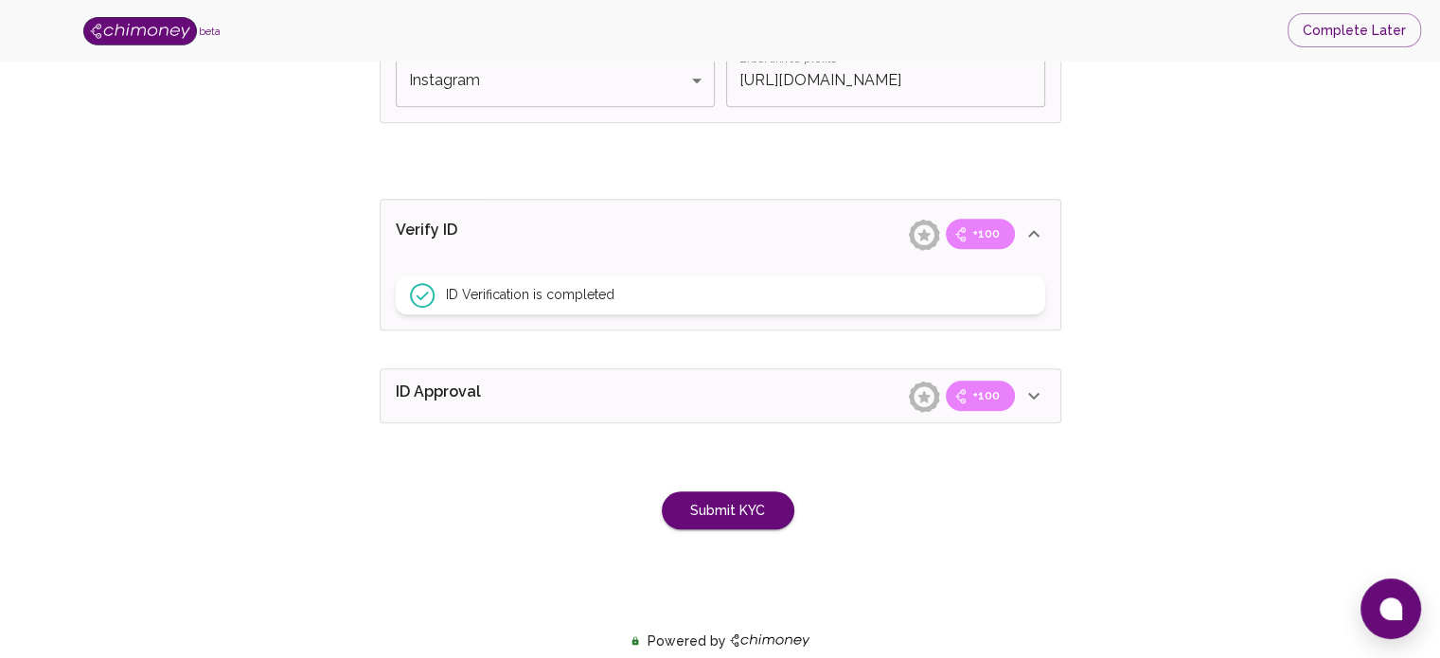
scroll to position [1430, 0]
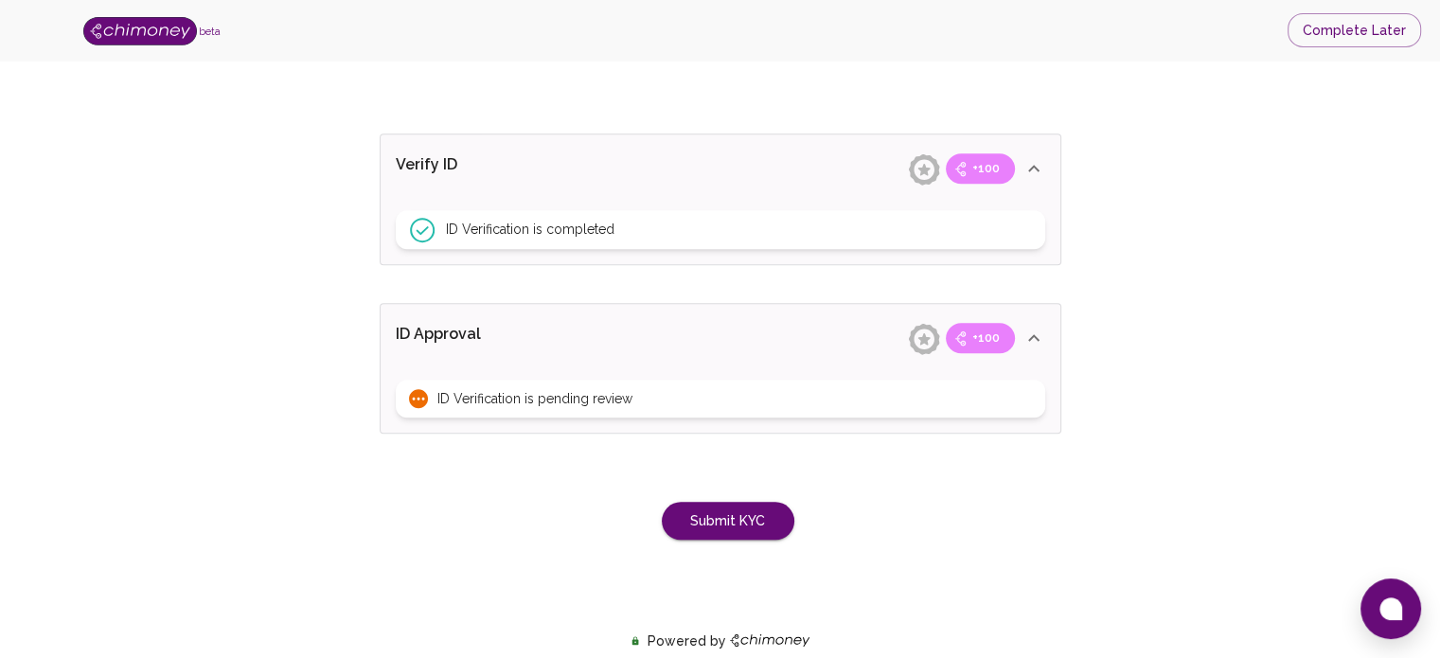
scroll to position [1505, 0]
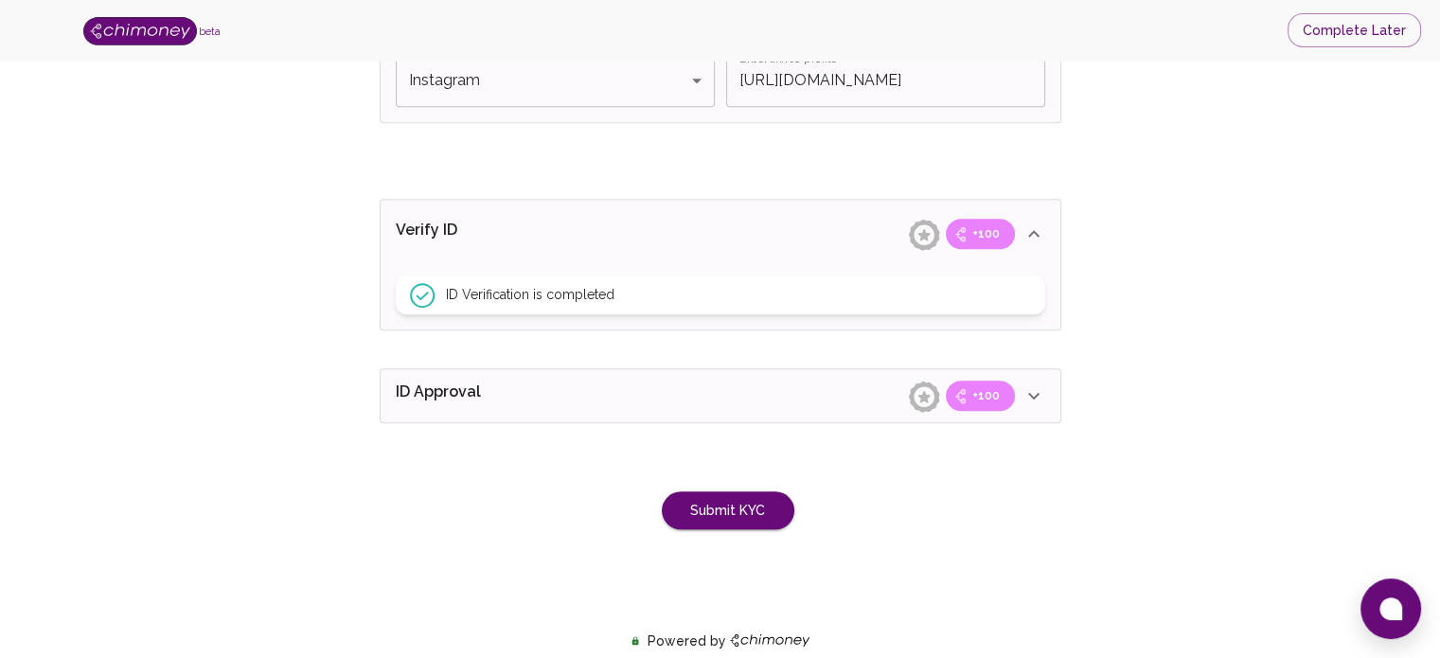
scroll to position [1430, 0]
click at [735, 517] on button "Submit KYC" at bounding box center [728, 513] width 133 height 39
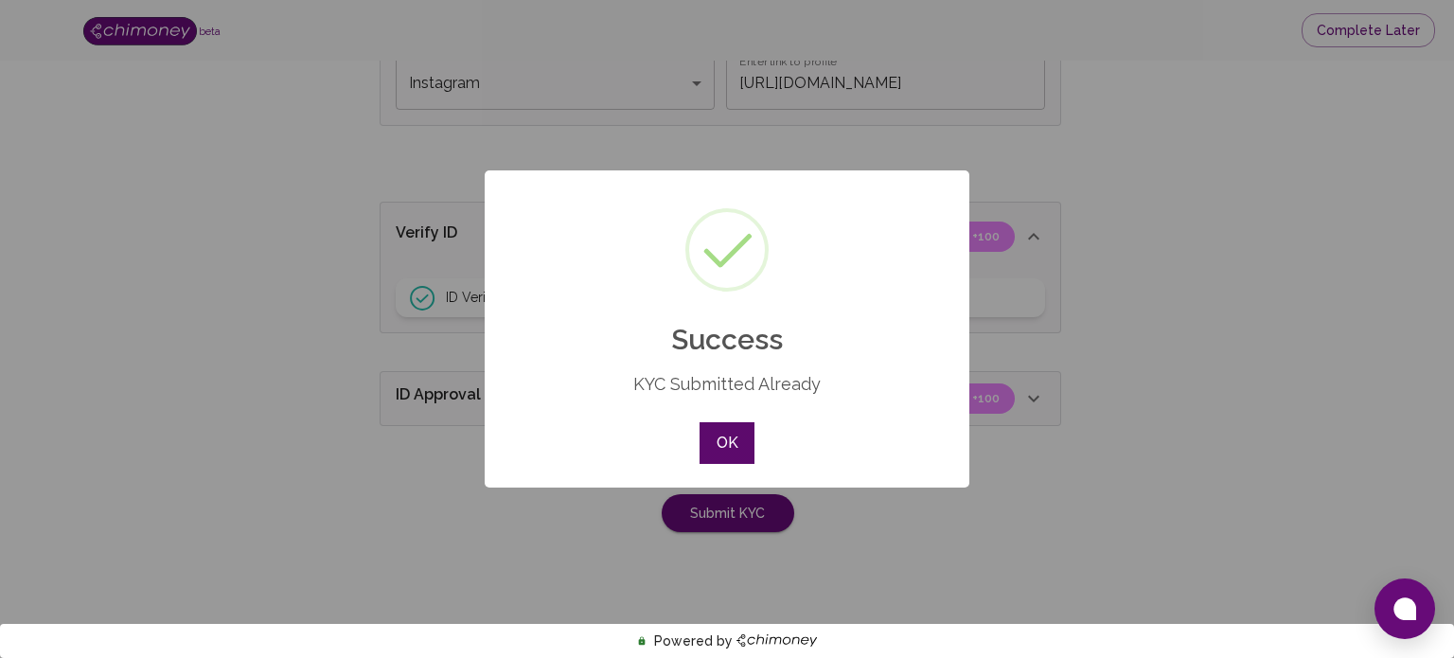
click at [740, 451] on button "OK" at bounding box center [727, 443] width 55 height 42
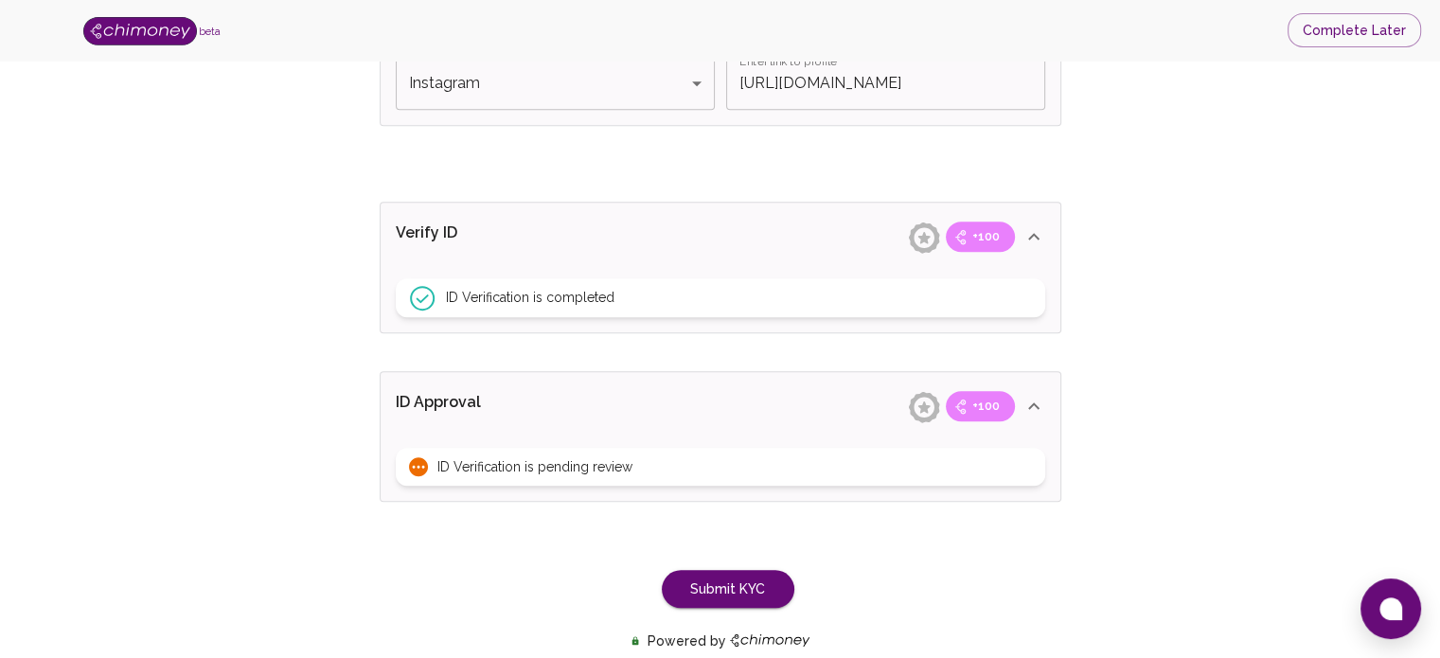
click at [490, 465] on span "ID Verification is pending review" at bounding box center [534, 466] width 195 height 19
click at [417, 461] on icon at bounding box center [418, 466] width 19 height 19
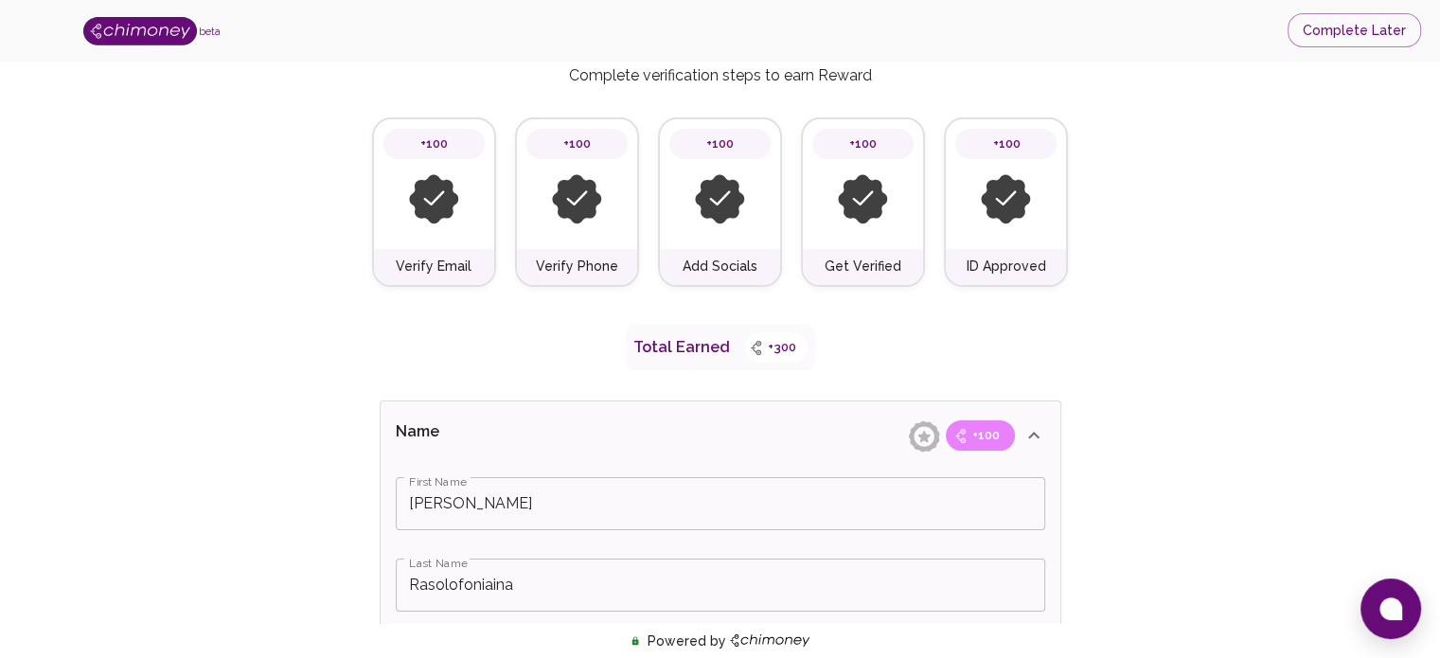
scroll to position [0, 0]
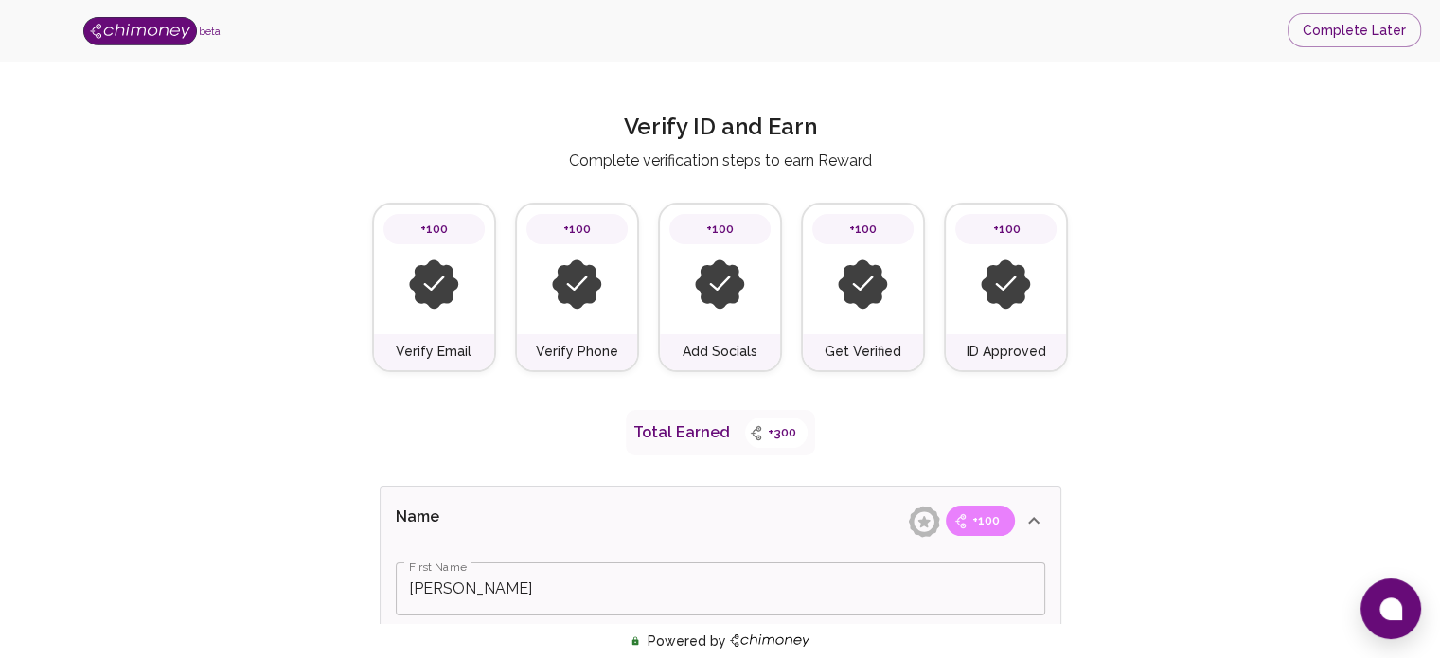
click at [718, 299] on img at bounding box center [720, 284] width 50 height 50
click at [1338, 29] on button "Complete Later" at bounding box center [1354, 30] width 133 height 35
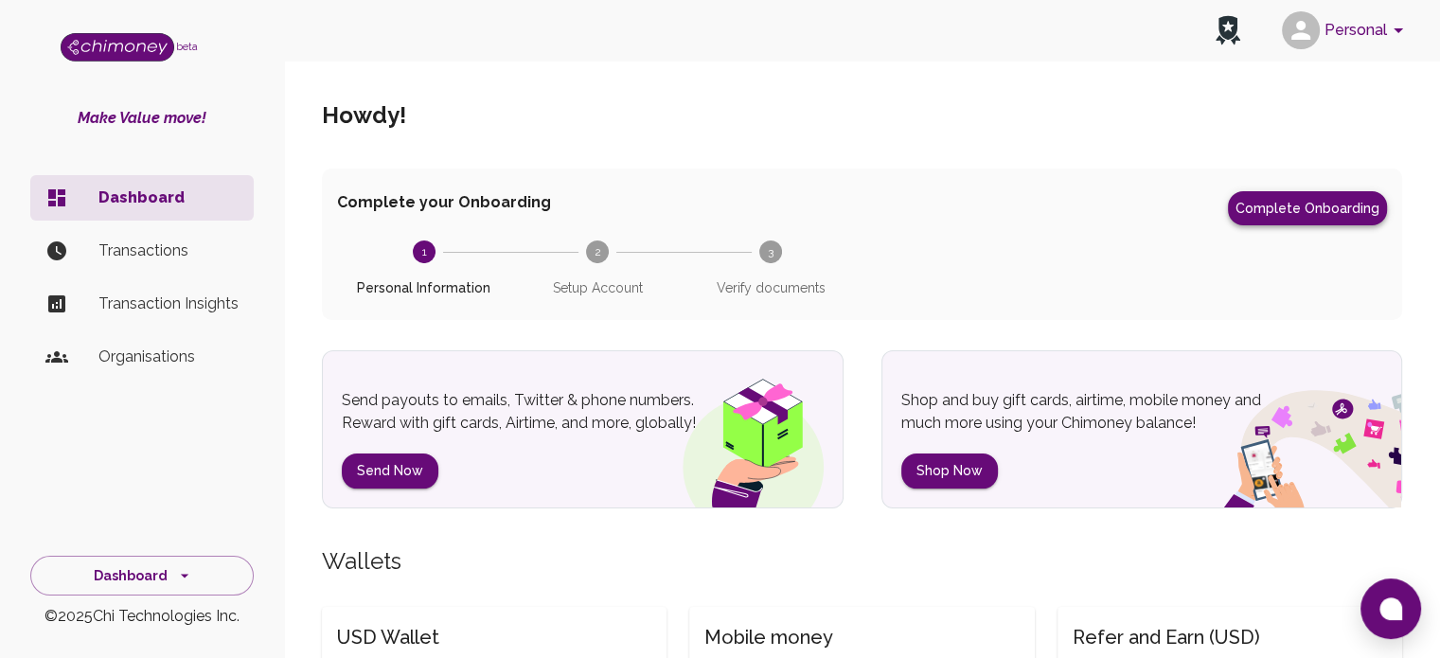
click at [1307, 205] on button "Complete Onboarding" at bounding box center [1307, 208] width 159 height 34
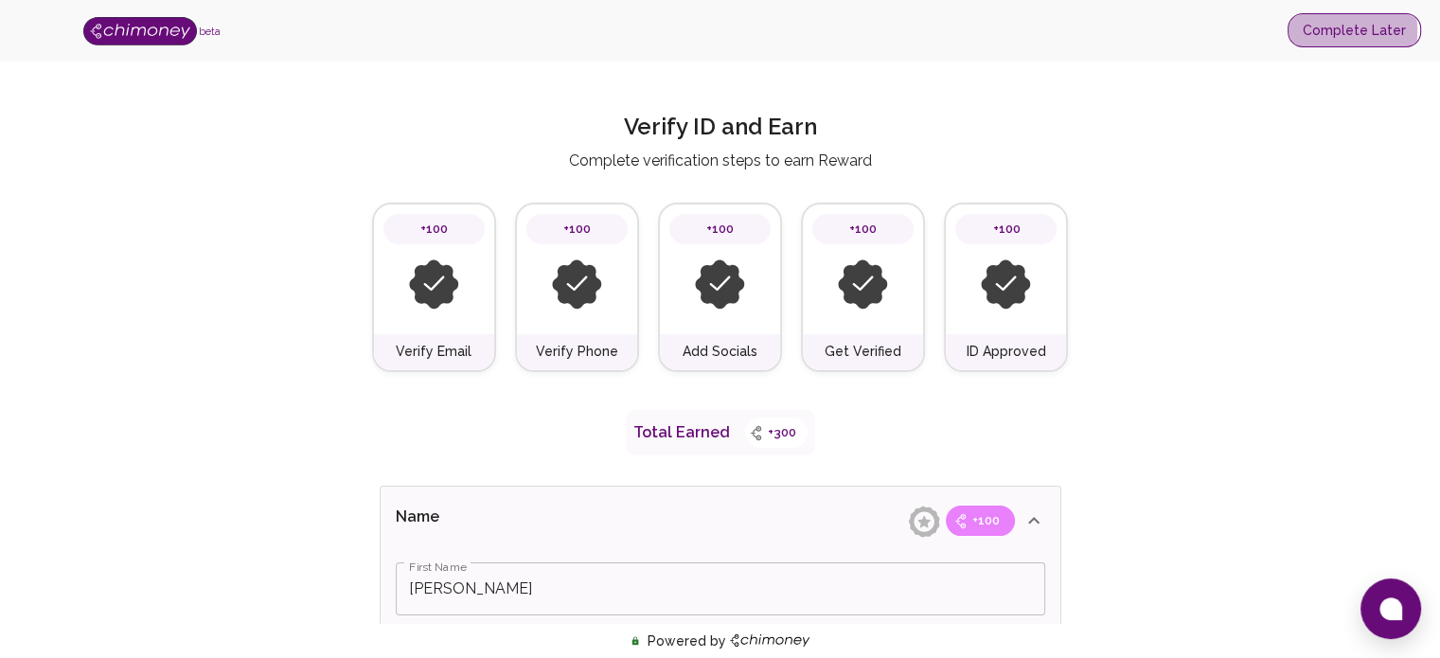
click at [1326, 31] on button "Complete Later" at bounding box center [1354, 30] width 133 height 35
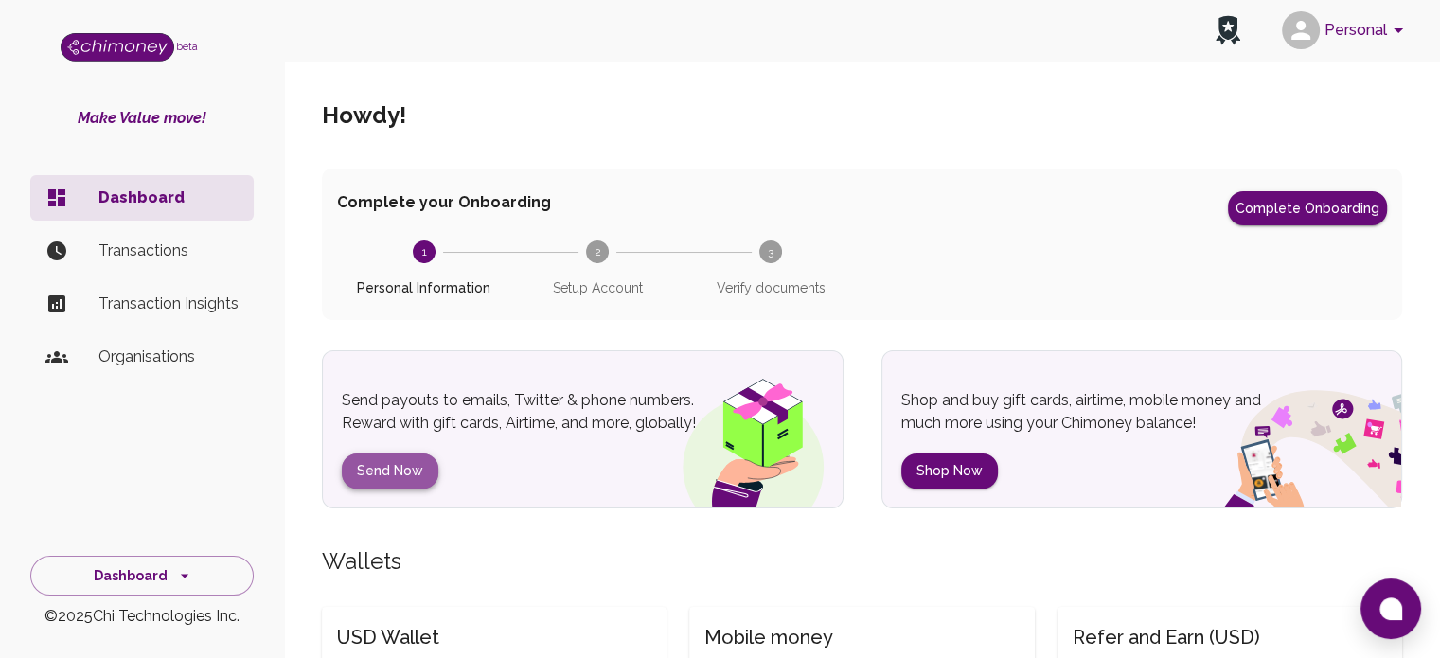
click at [374, 469] on button "Send Now" at bounding box center [390, 471] width 97 height 35
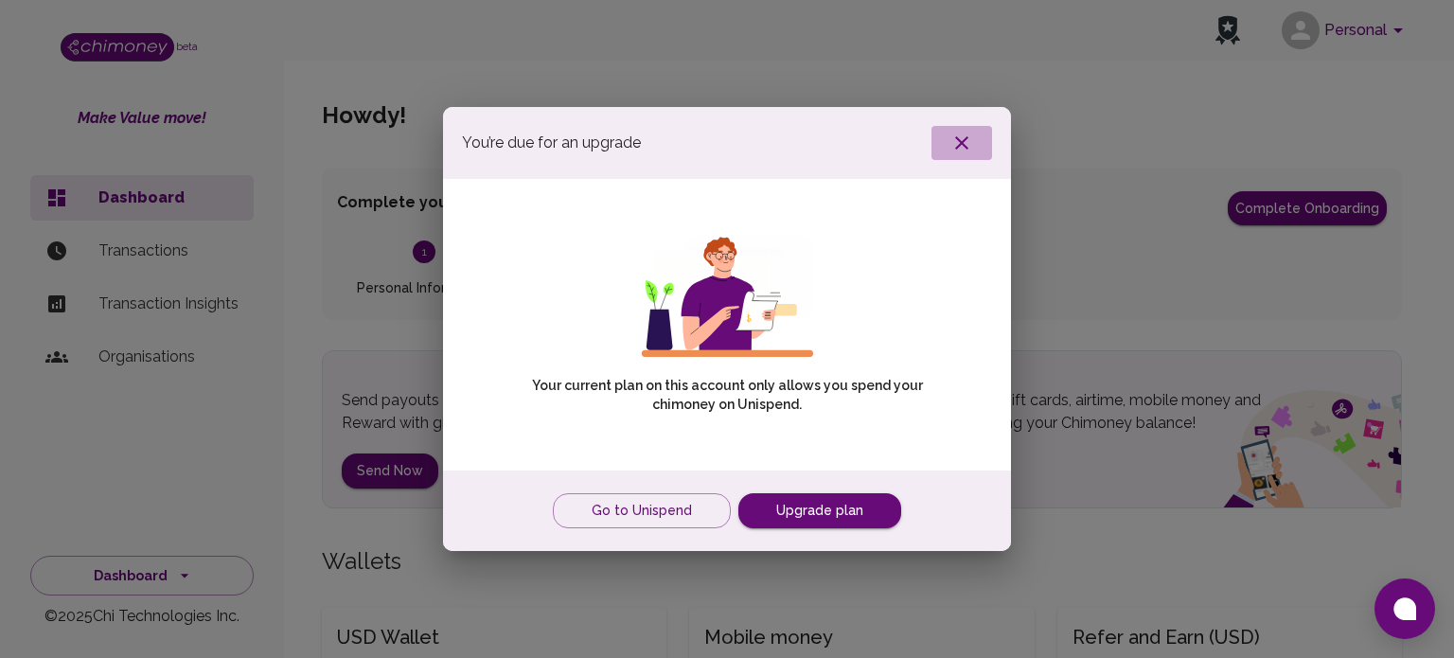
click at [964, 142] on icon "button" at bounding box center [961, 142] width 13 height 13
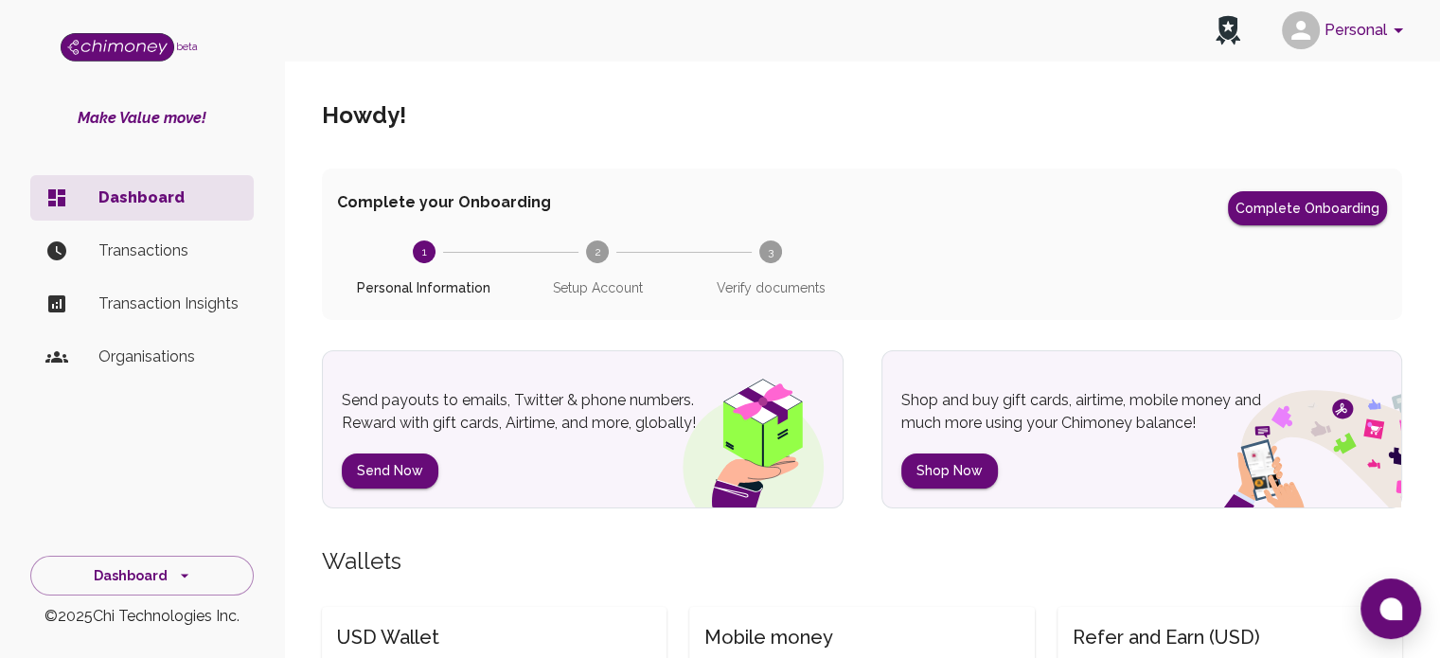
click at [98, 257] on p "Transactions" at bounding box center [168, 251] width 140 height 23
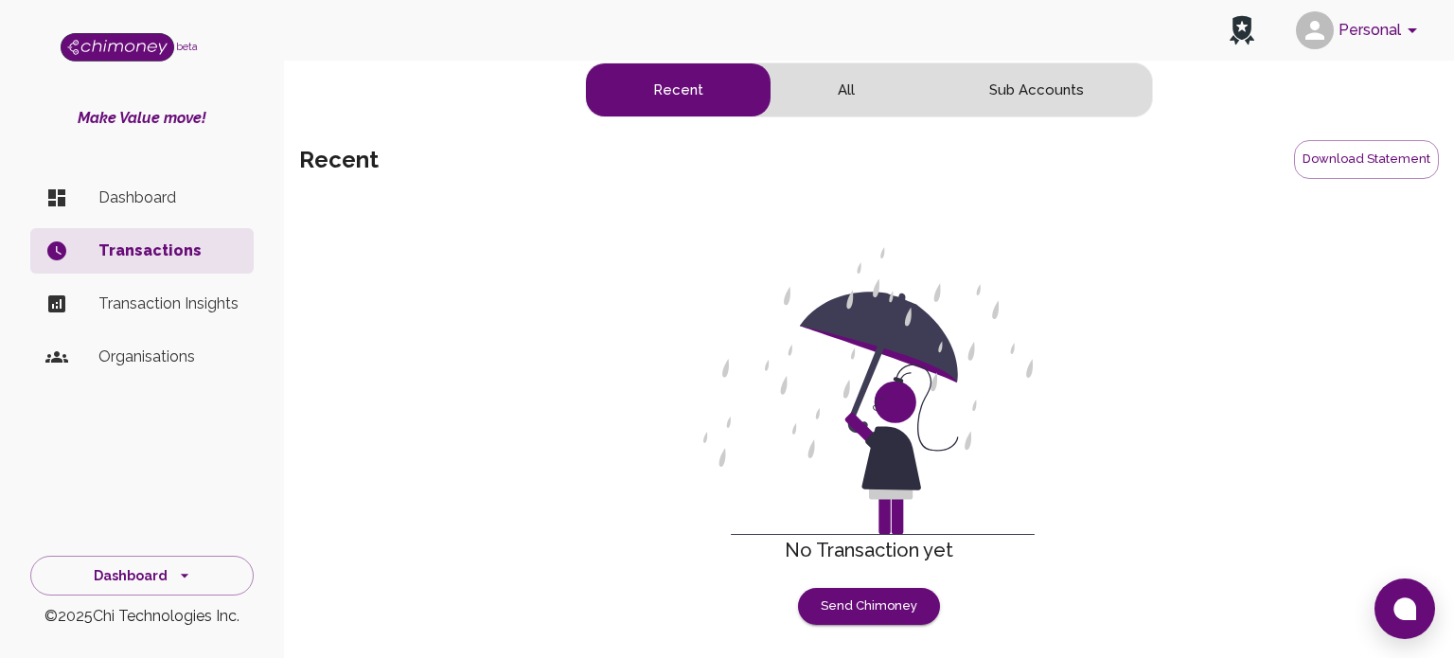
click at [848, 82] on button "All" at bounding box center [846, 89] width 151 height 53
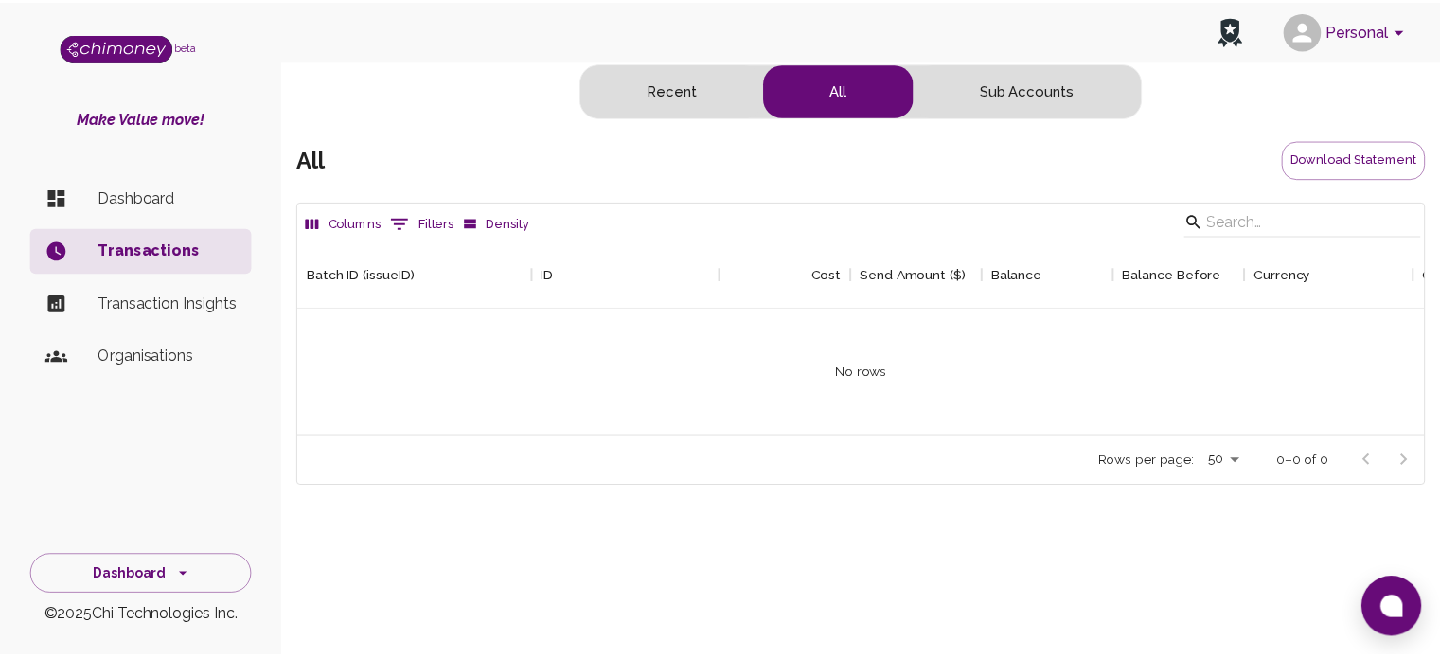
scroll to position [194, 1124]
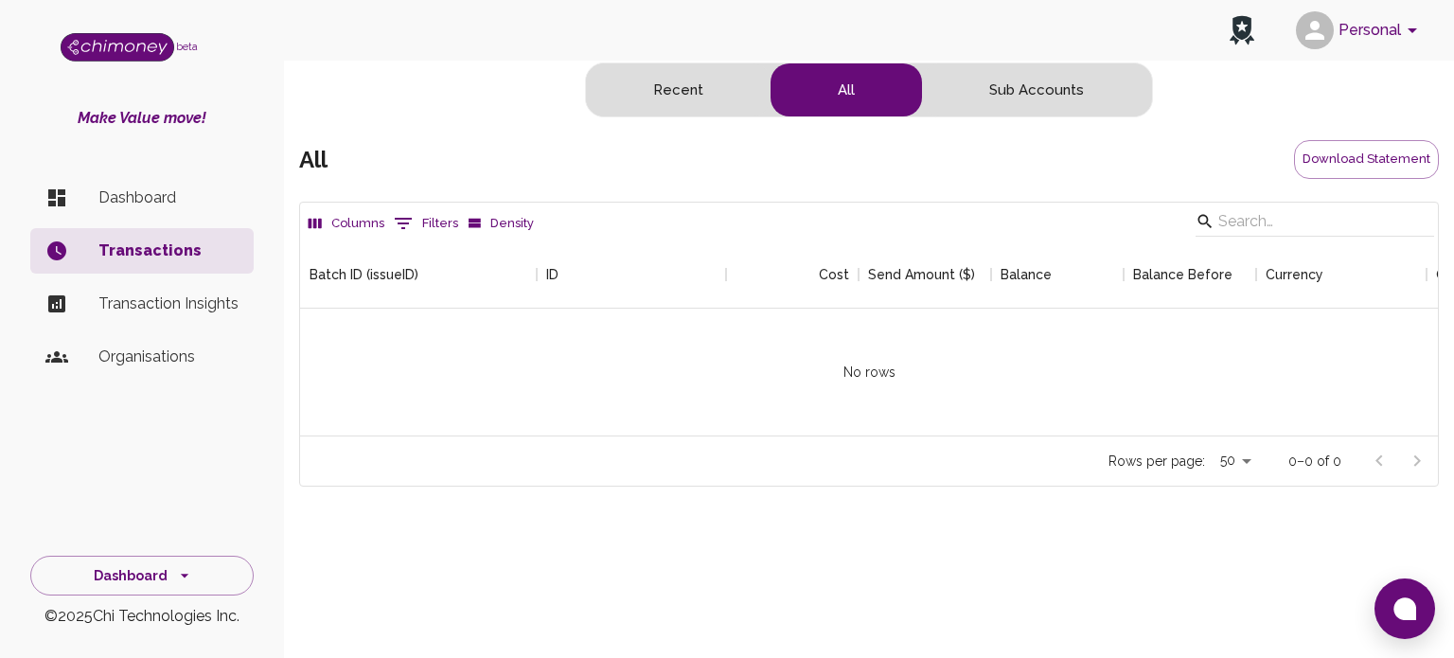
click at [1034, 108] on button "Sub Accounts" at bounding box center [1036, 89] width 229 height 53
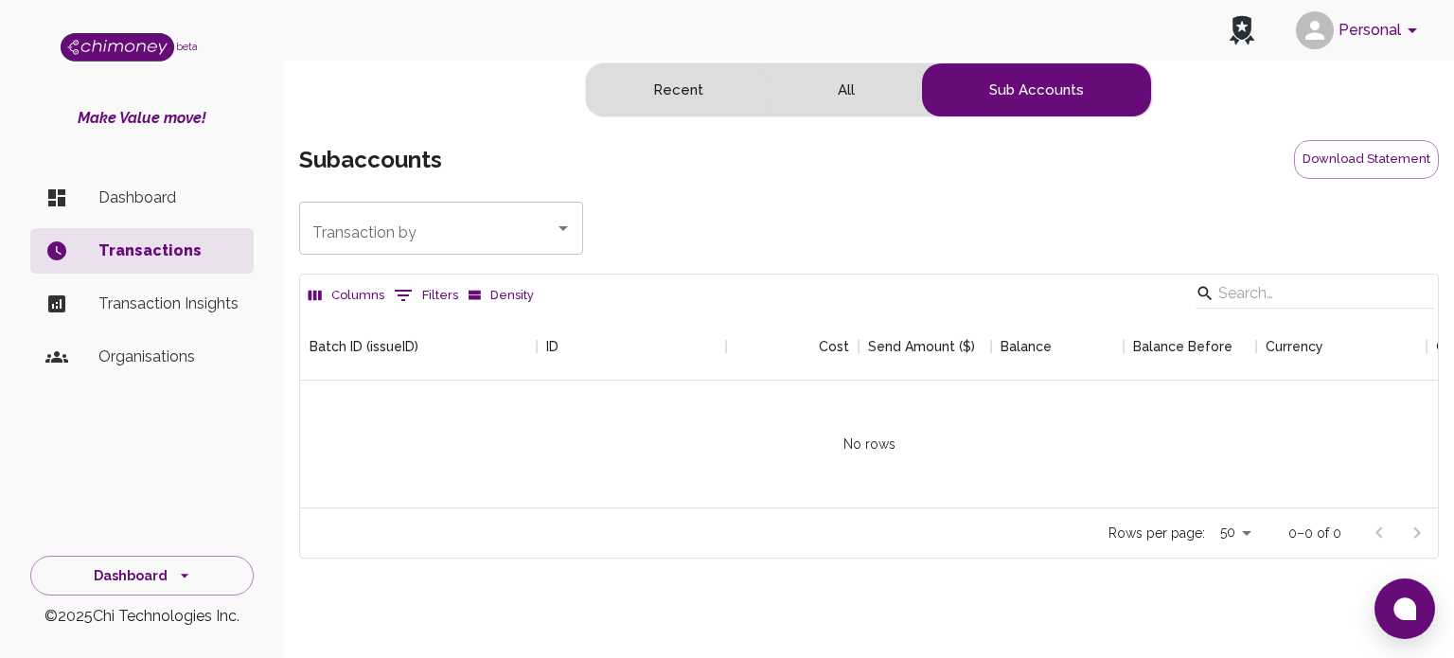
click at [127, 310] on p "Transaction Insights" at bounding box center [168, 304] width 140 height 23
